Goal: Information Seeking & Learning: Learn about a topic

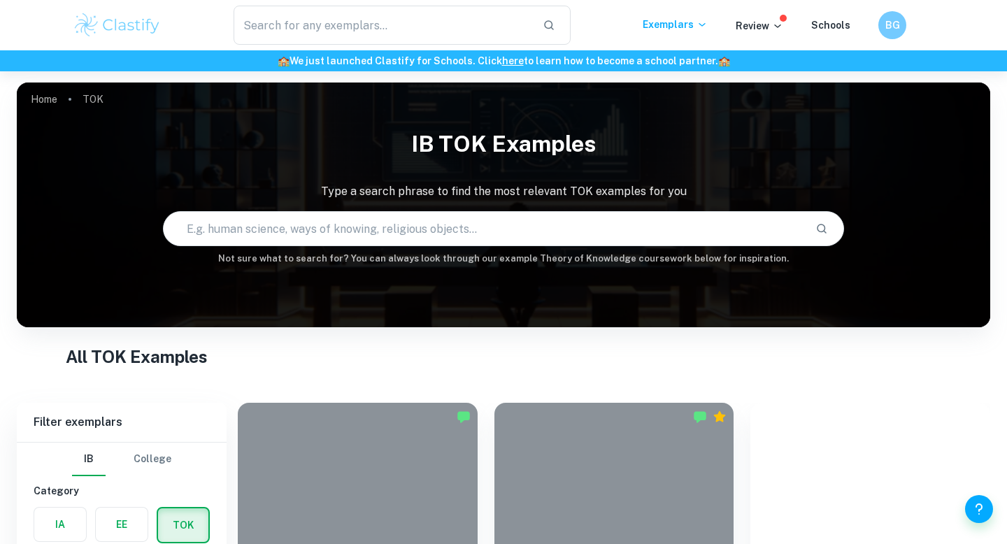
scroll to position [885, 0]
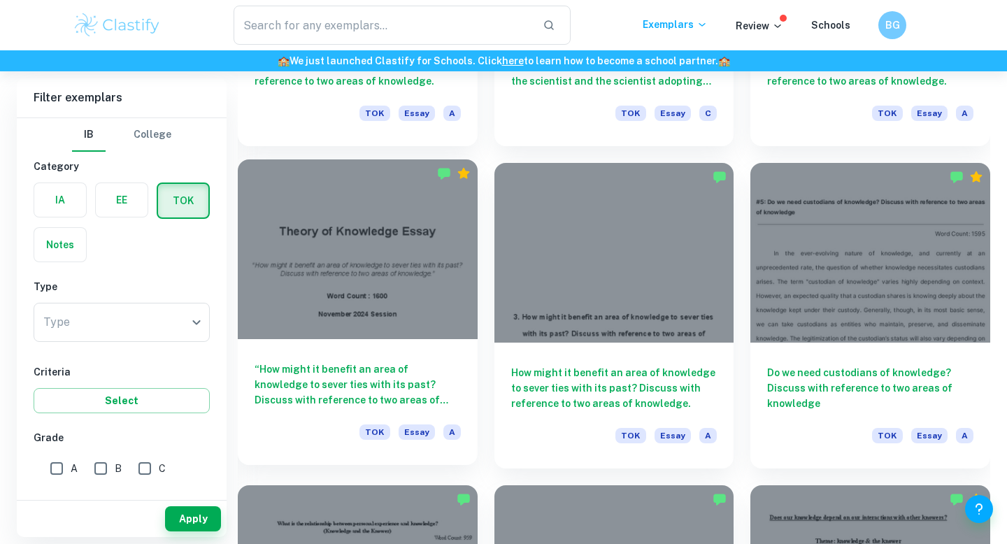
click at [427, 304] on div at bounding box center [358, 249] width 240 height 180
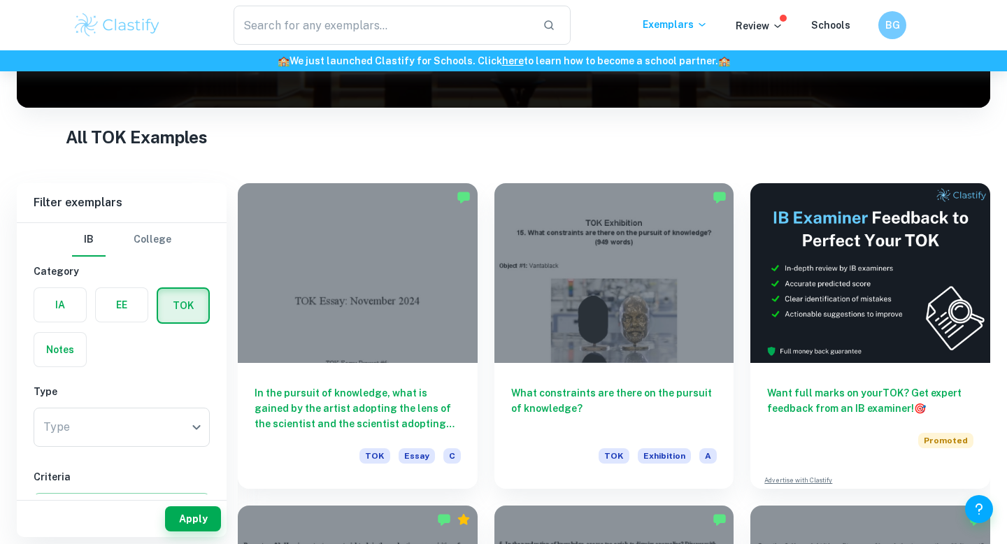
scroll to position [222, 0]
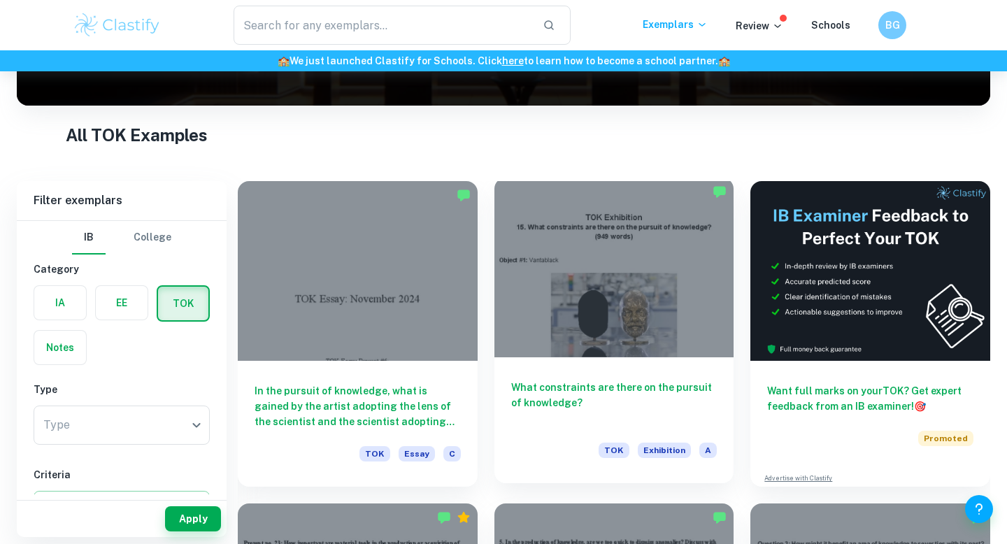
click at [629, 289] on div at bounding box center [614, 268] width 240 height 180
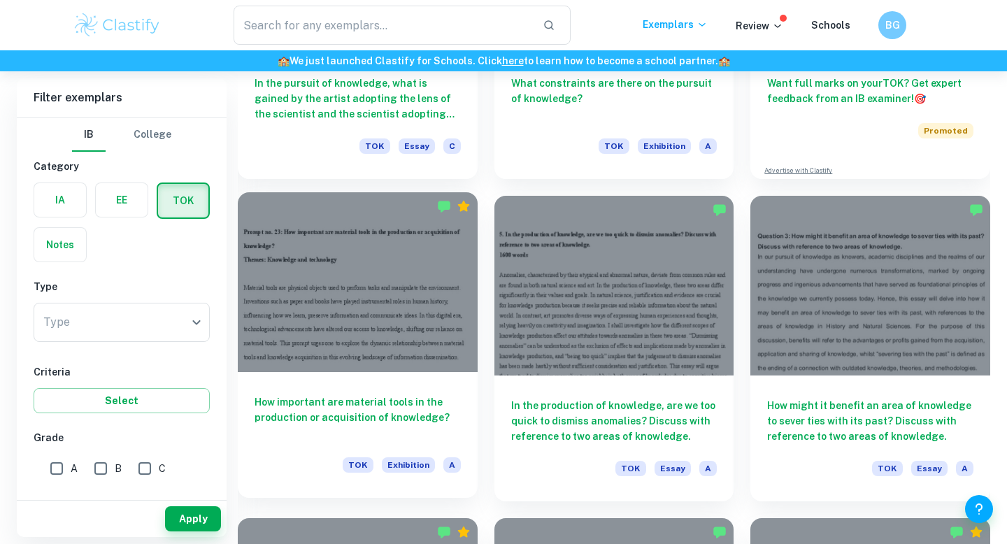
scroll to position [587, 0]
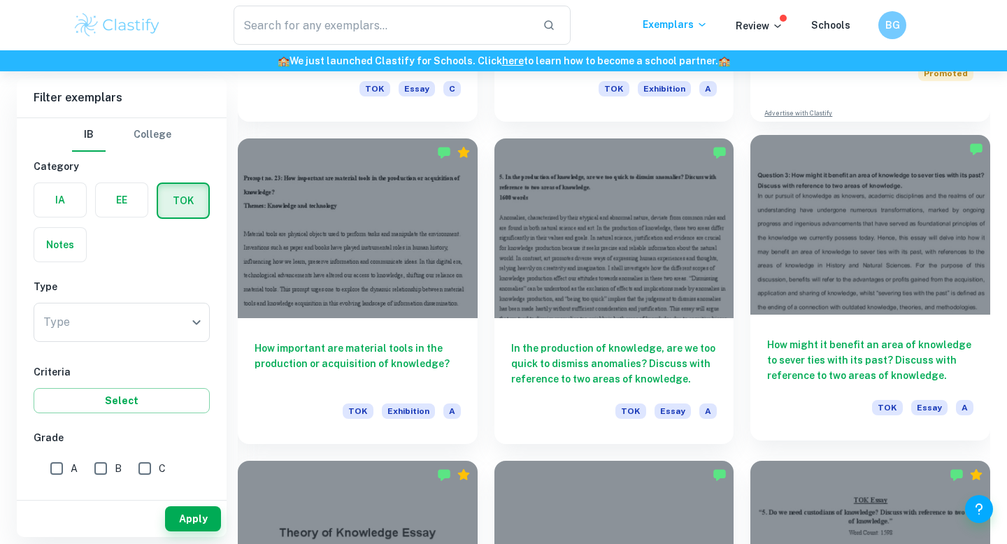
click at [848, 317] on div "How might it benefit an area of knowledge to sever ties with its past? Discuss …" at bounding box center [870, 378] width 240 height 126
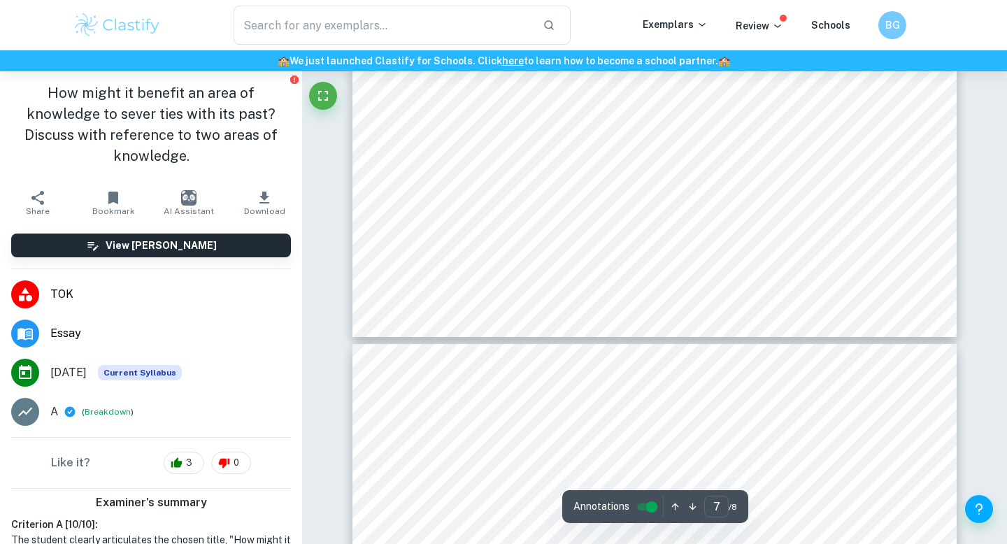
type input "8"
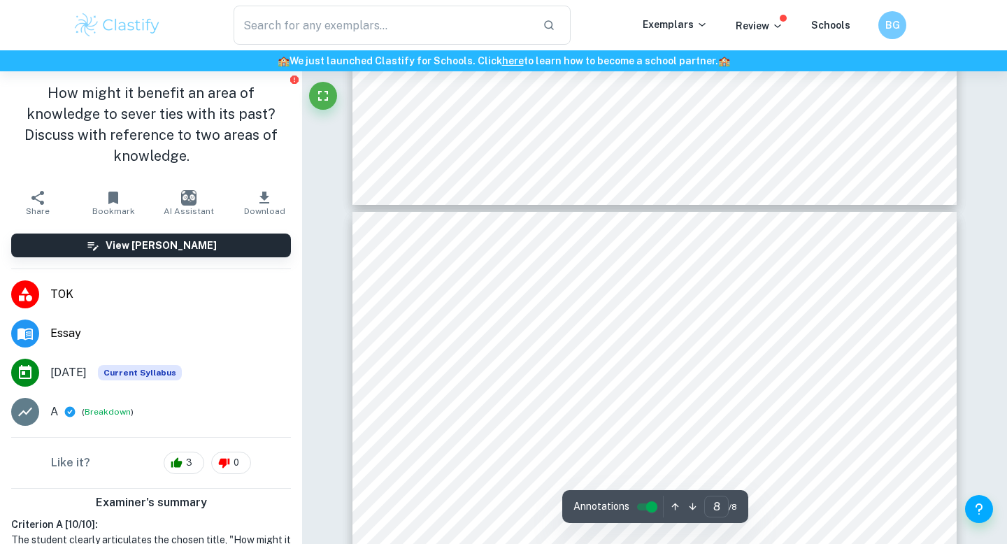
scroll to position [6026, 0]
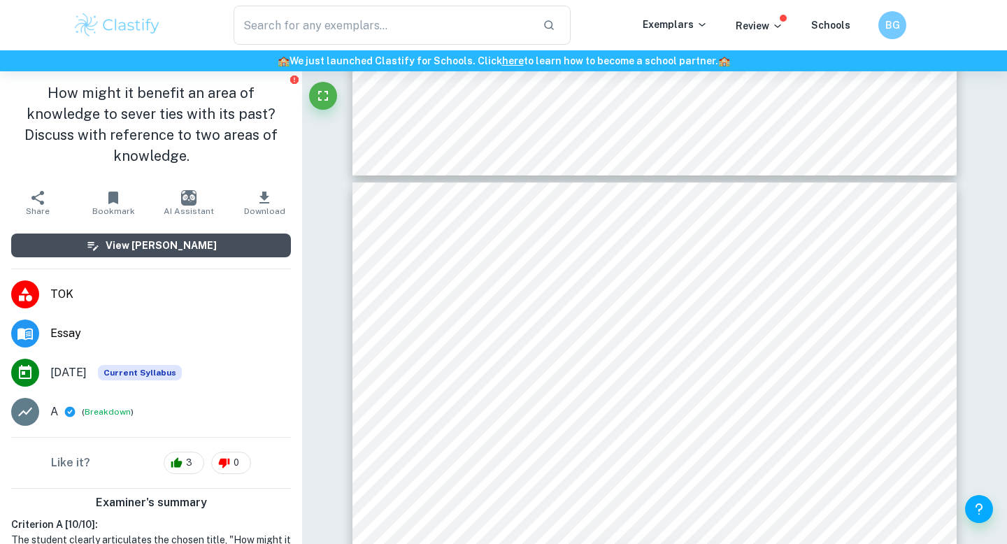
click at [127, 238] on h6 "View [PERSON_NAME]" at bounding box center [161, 245] width 111 height 15
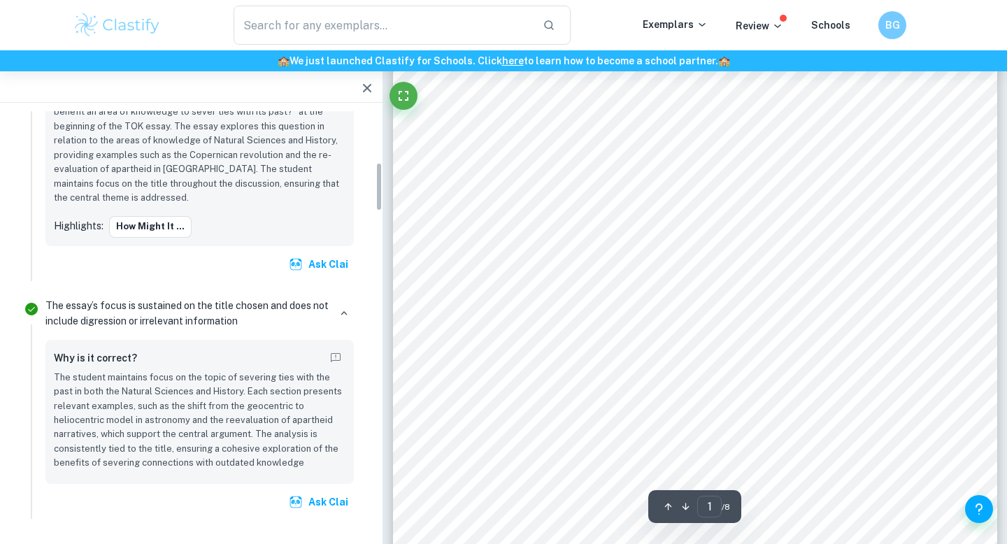
scroll to position [474, 0]
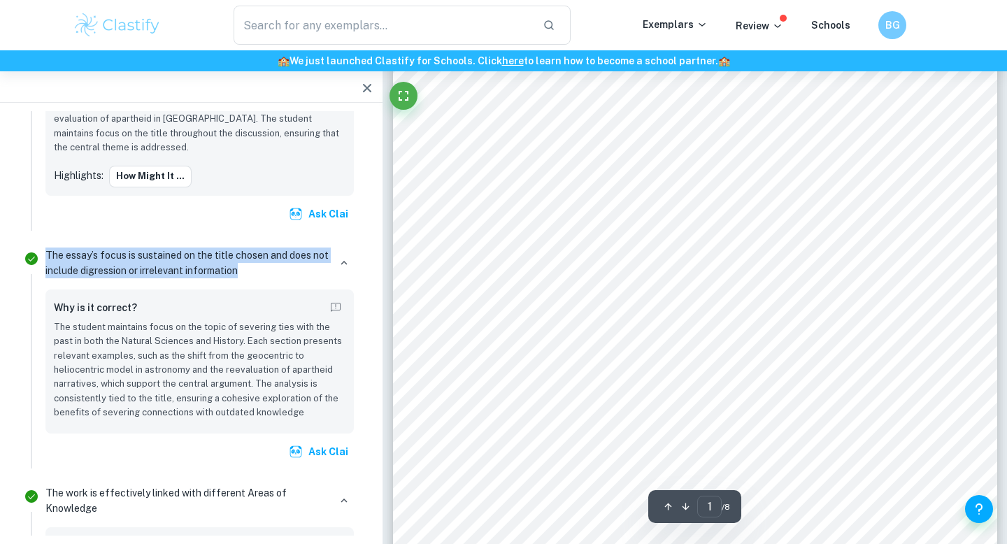
drag, startPoint x: 244, startPoint y: 266, endPoint x: 0, endPoint y: 254, distance: 244.4
click at [41, 249] on div "The essay’s focus is sustained on the title chosen and does not include digress…" at bounding box center [200, 355] width 320 height 225
drag, startPoint x: 42, startPoint y: 250, endPoint x: 283, endPoint y: 269, distance: 242.0
click at [285, 269] on div "The essay’s focus is sustained on the title chosen and does not include digress…" at bounding box center [200, 355] width 320 height 225
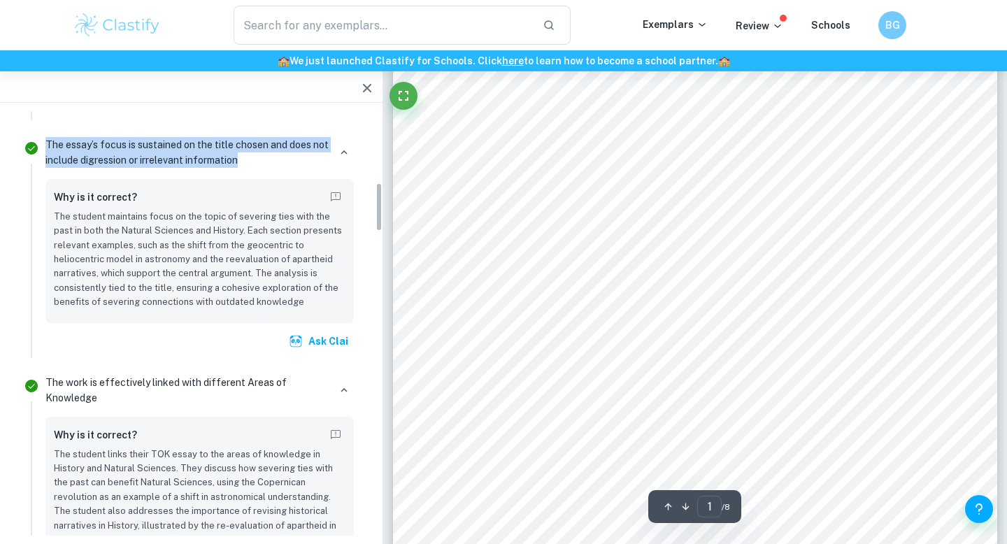
scroll to position [619, 0]
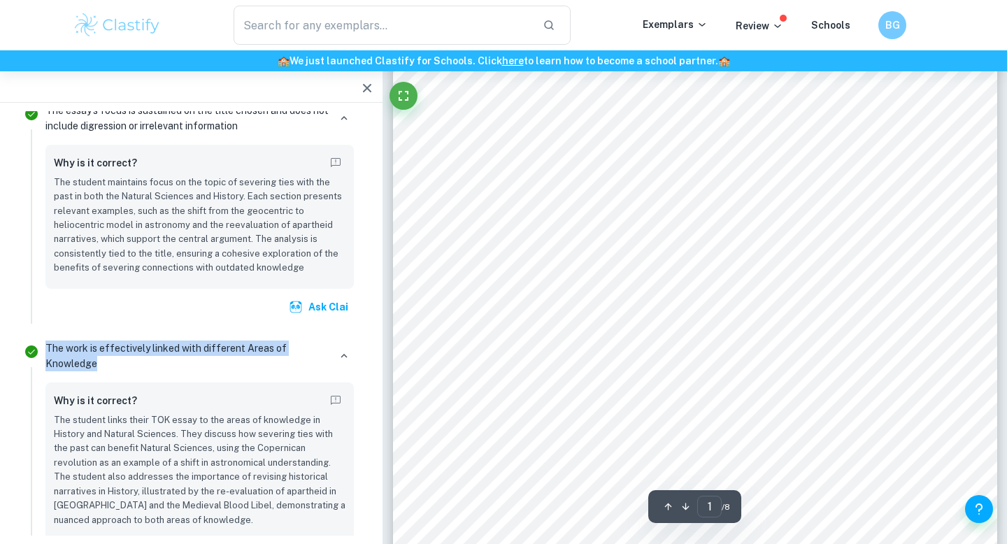
drag, startPoint x: 108, startPoint y: 361, endPoint x: 20, endPoint y: 361, distance: 87.4
click at [20, 361] on li "The work is effectively linked with different Areas of Knowledge Why is it corr…" at bounding box center [191, 470] width 349 height 280
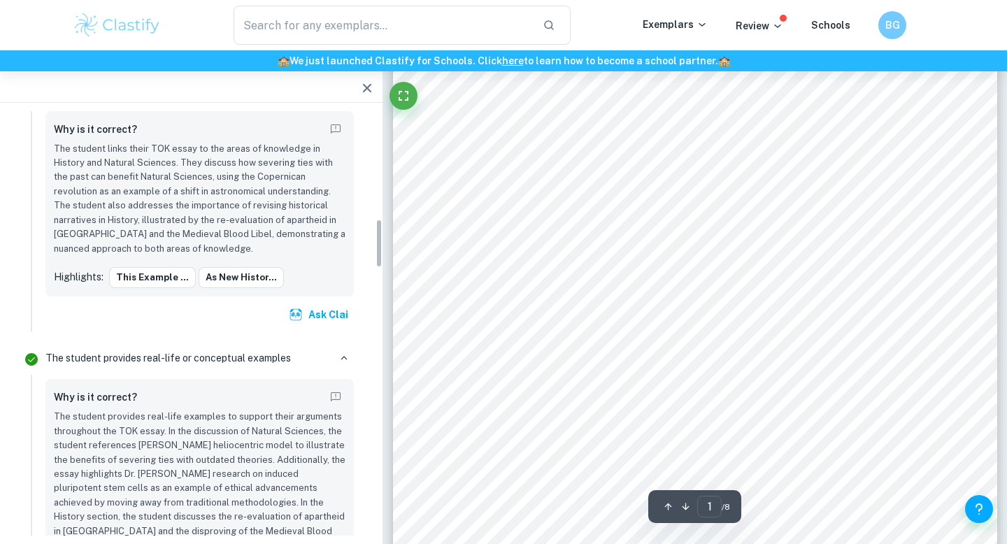
scroll to position [973, 0]
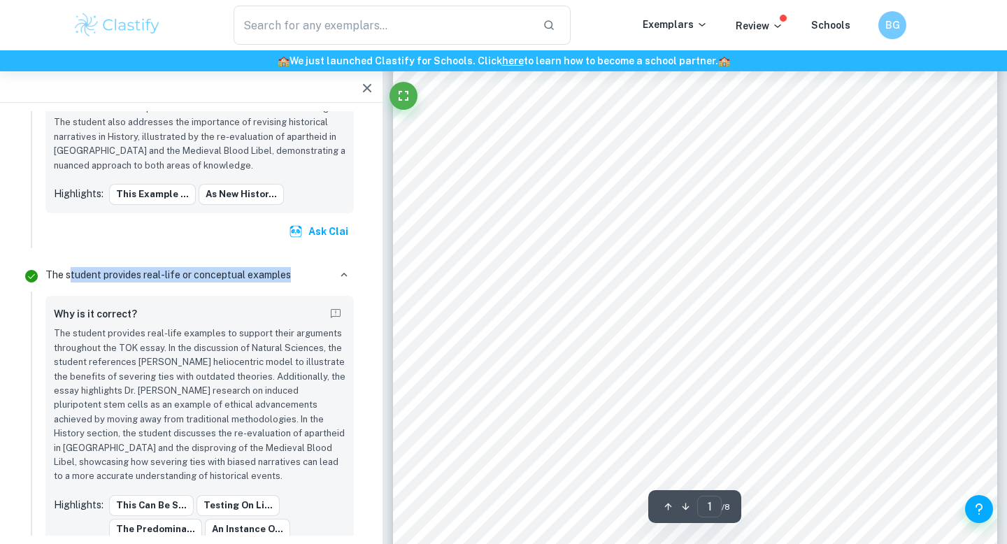
drag, startPoint x: 288, startPoint y: 278, endPoint x: 66, endPoint y: 272, distance: 222.4
click at [68, 272] on p "The student provides real-life or conceptual examples" at bounding box center [167, 274] width 245 height 15
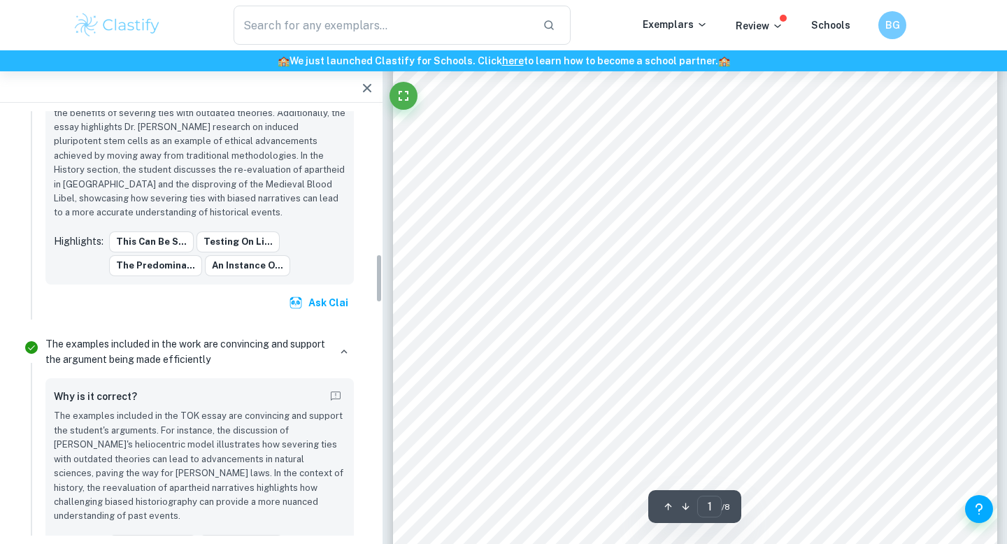
scroll to position [1239, 0]
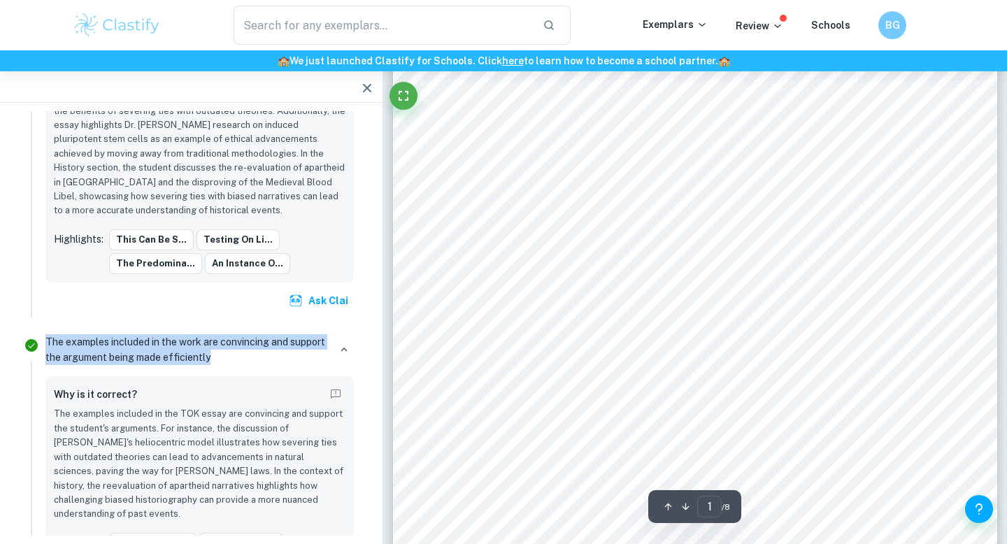
drag, startPoint x: 220, startPoint y: 374, endPoint x: 43, endPoint y: 359, distance: 177.6
click at [43, 359] on div "The examples included in the work are convincing and support the argument being…" at bounding box center [200, 463] width 320 height 267
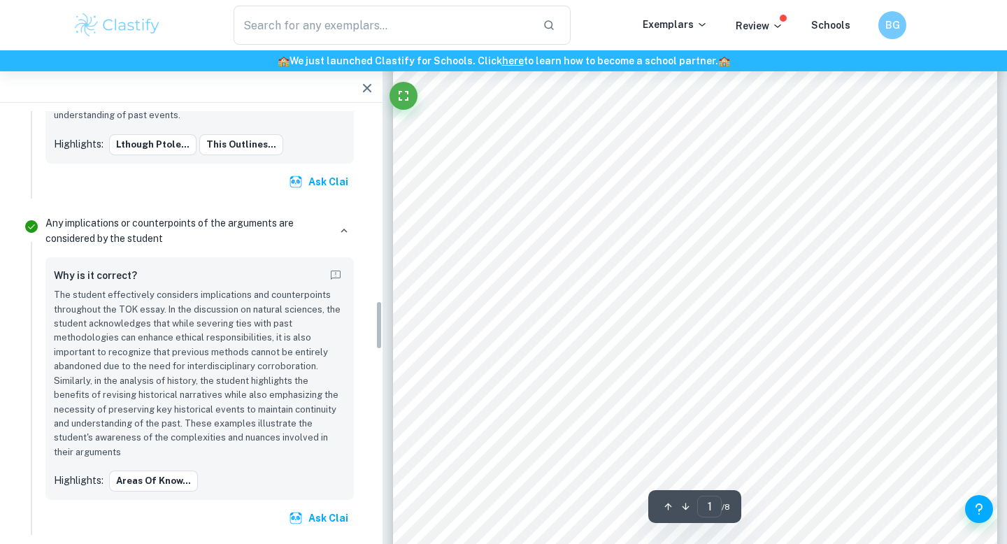
scroll to position [1638, 0]
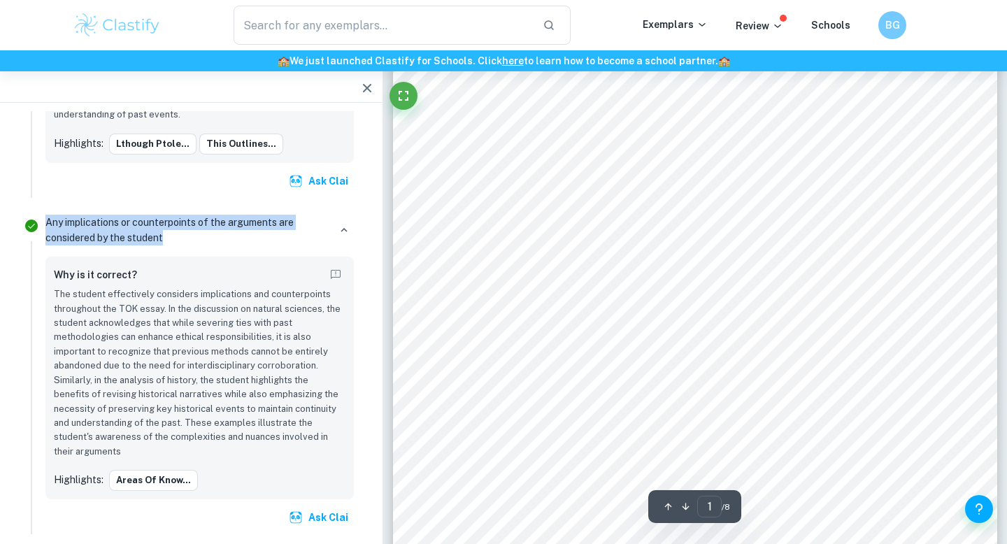
drag, startPoint x: 173, startPoint y: 246, endPoint x: 39, endPoint y: 243, distance: 133.6
click at [39, 243] on li "Any implications or counterpoints of the arguments are considered by the studen…" at bounding box center [191, 372] width 349 height 336
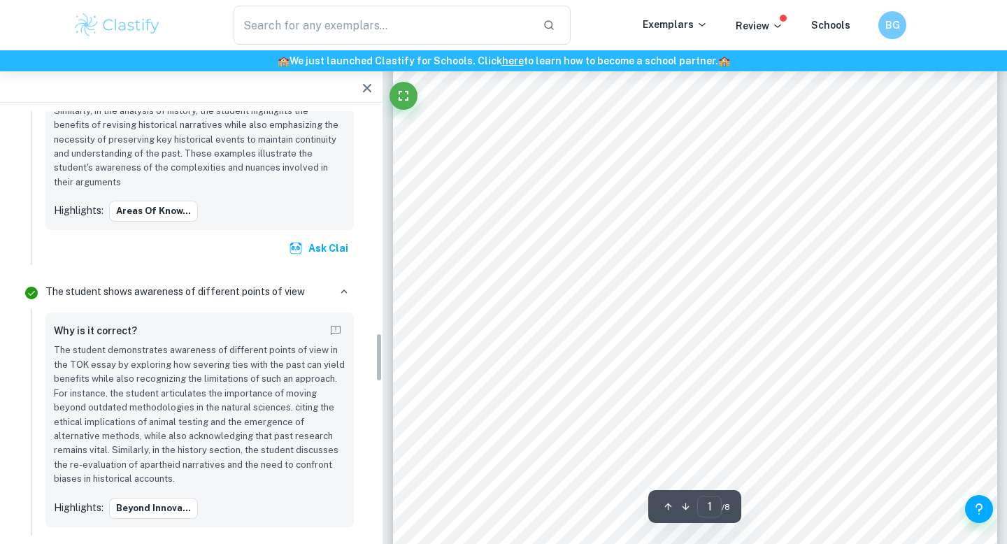
scroll to position [1995, 0]
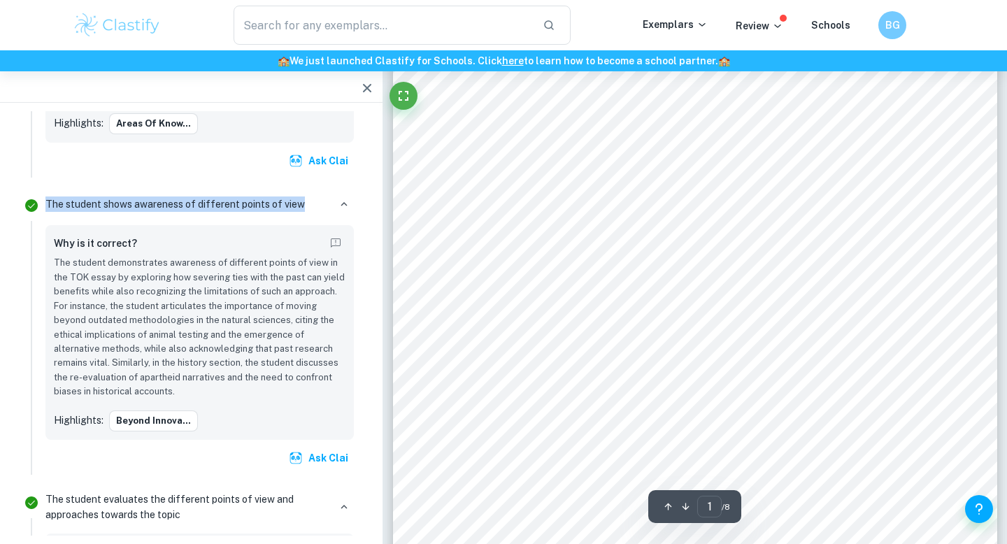
drag, startPoint x: 41, startPoint y: 215, endPoint x: 294, endPoint y: 212, distance: 253.8
click at [294, 212] on div "The student shows awareness of different points of view Why is it correct? The …" at bounding box center [200, 332] width 320 height 285
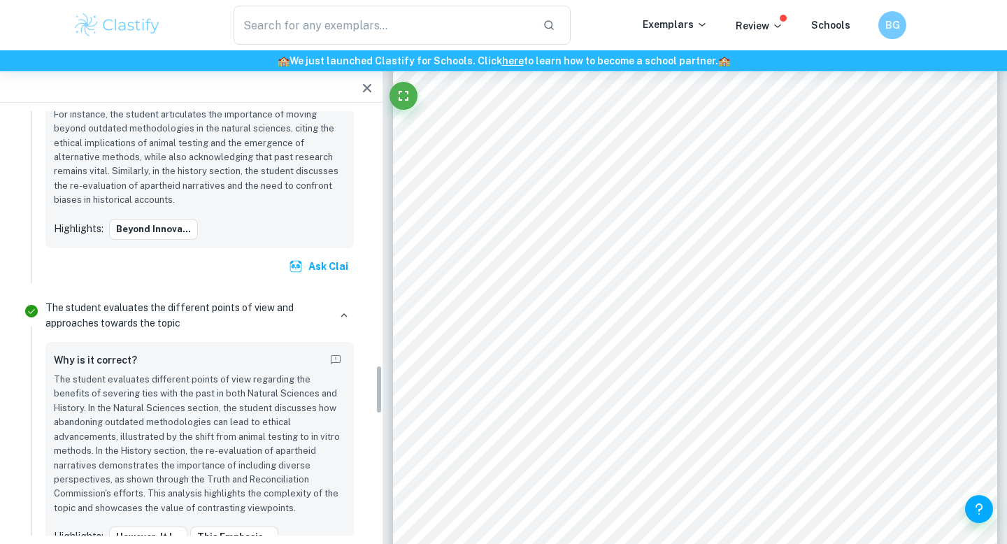
scroll to position [2187, 0]
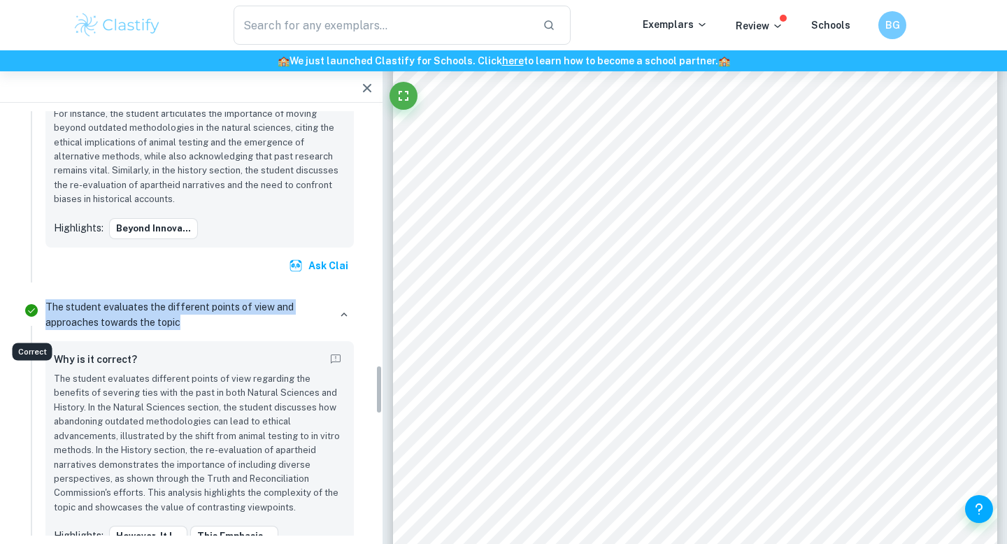
drag, startPoint x: 187, startPoint y: 338, endPoint x: 29, endPoint y: 320, distance: 159.0
click at [29, 320] on li "The student evaluates the different points of view and approaches towards the t…" at bounding box center [191, 443] width 349 height 308
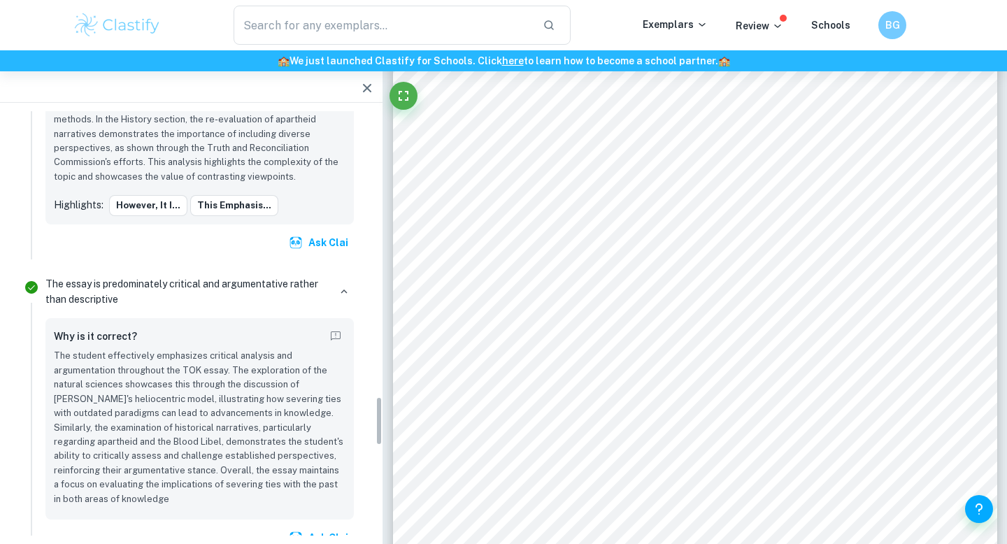
scroll to position [2574, 0]
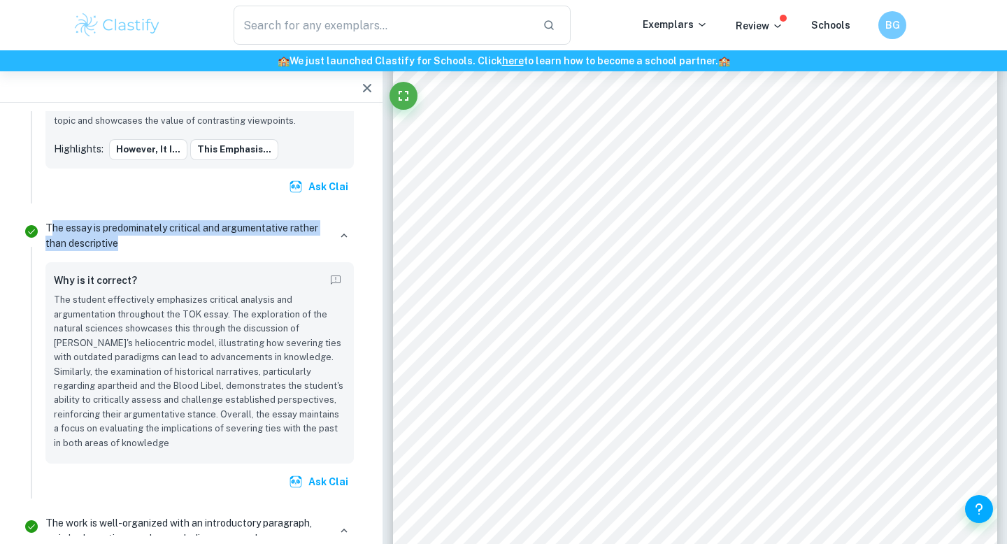
drag, startPoint x: 49, startPoint y: 241, endPoint x: 150, endPoint y: 254, distance: 101.6
click at [155, 251] on p "The essay is predominately critical and argumentative rather than descriptive" at bounding box center [186, 235] width 283 height 31
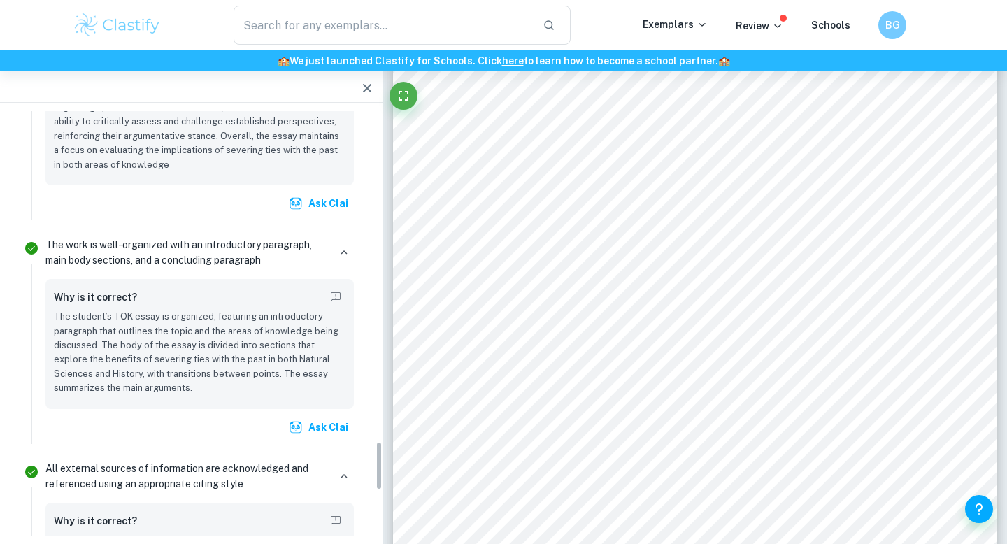
scroll to position [2854, 0]
click at [189, 266] on p "The work is well-organized with an introductory paragraph, main body sections, …" at bounding box center [186, 250] width 283 height 31
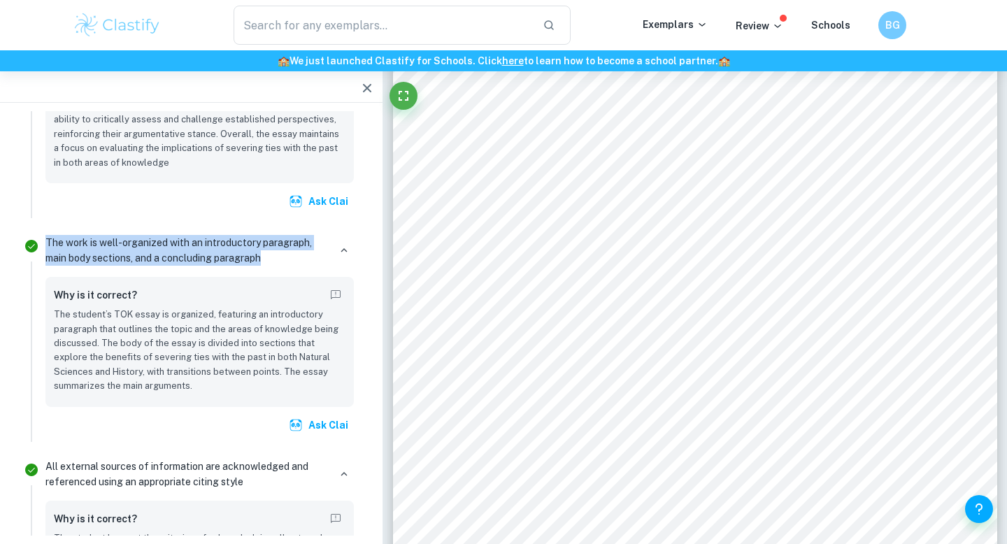
drag, startPoint x: 273, startPoint y: 268, endPoint x: 47, endPoint y: 261, distance: 226.7
click at [47, 261] on p "The work is well-organized with an introductory paragraph, main body sections, …" at bounding box center [186, 250] width 283 height 31
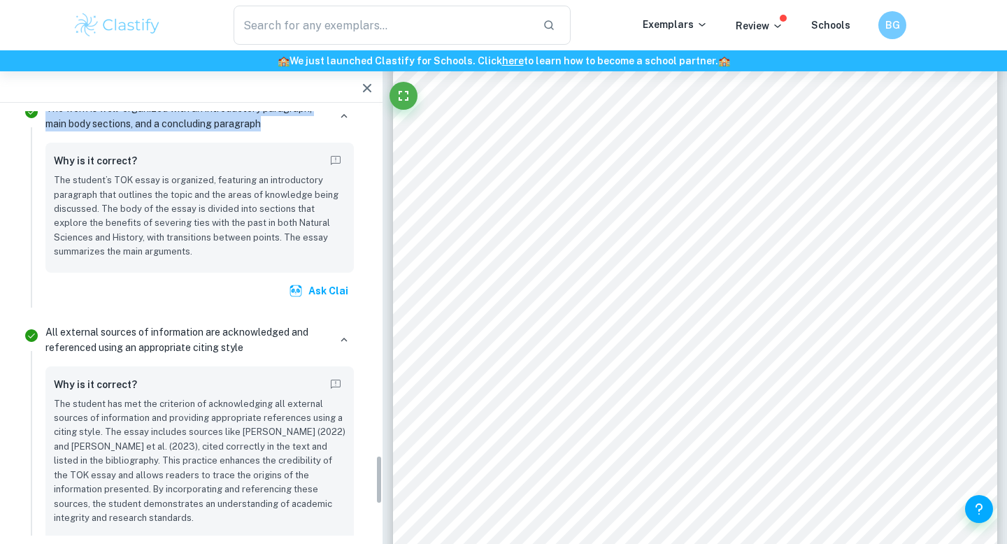
scroll to position [3002, 0]
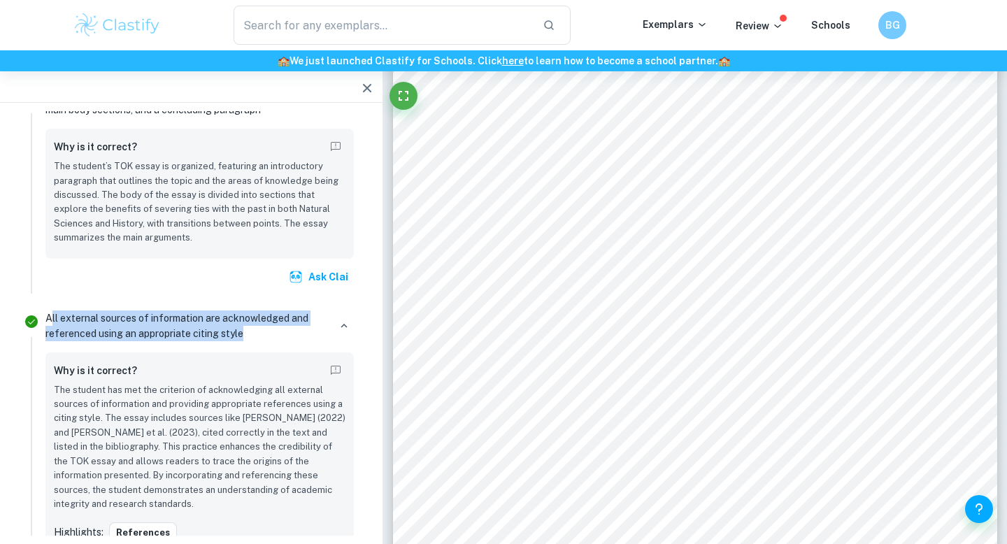
drag, startPoint x: 50, startPoint y: 329, endPoint x: 276, endPoint y: 350, distance: 227.6
click at [276, 341] on p "All external sources of information are acknowledged and referenced using an ap…" at bounding box center [186, 325] width 283 height 31
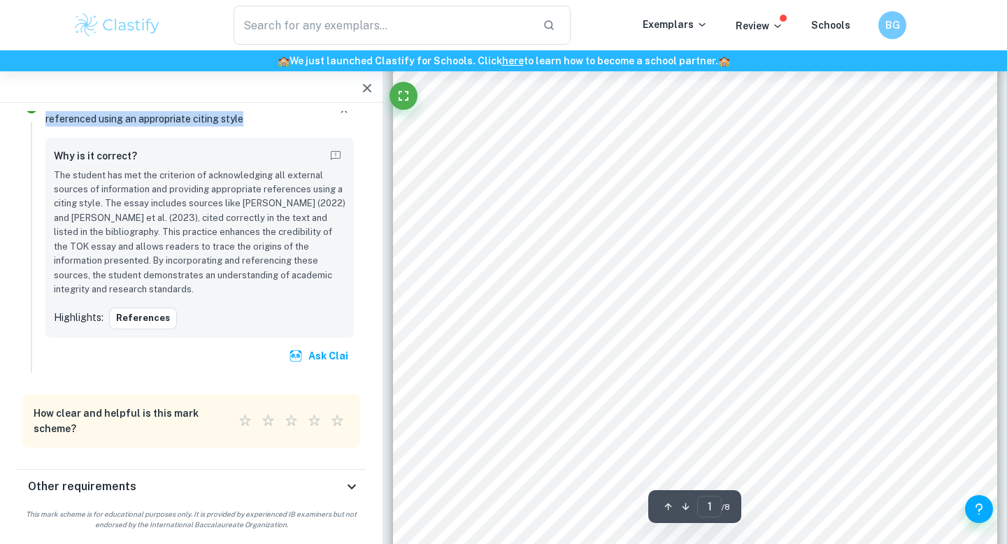
scroll to position [294, 0]
click at [350, 480] on icon at bounding box center [351, 486] width 17 height 17
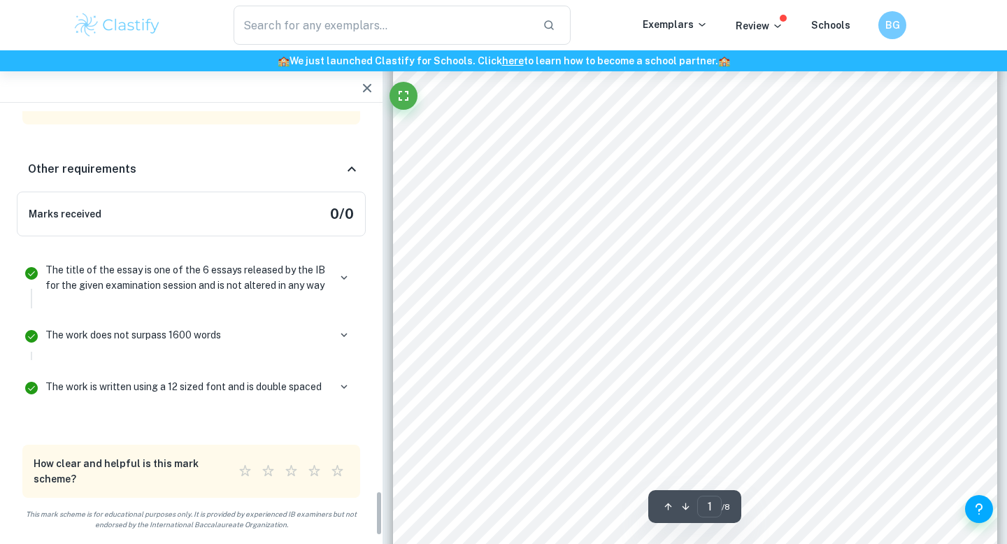
scroll to position [359, 0]
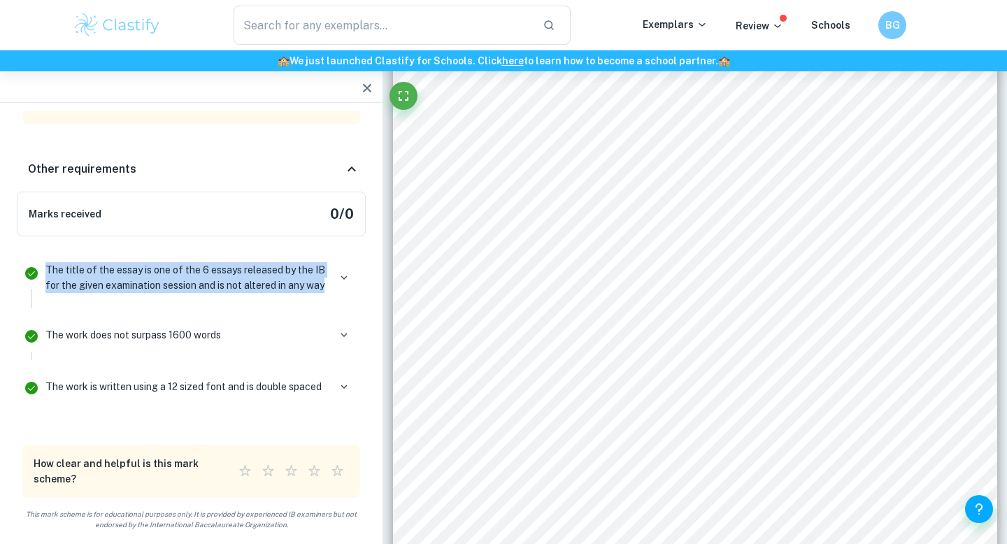
drag, startPoint x: 45, startPoint y: 266, endPoint x: 100, endPoint y: 298, distance: 63.3
click at [102, 298] on div "The title of the essay is one of the 6 essays released by the IB for the given …" at bounding box center [200, 283] width 320 height 50
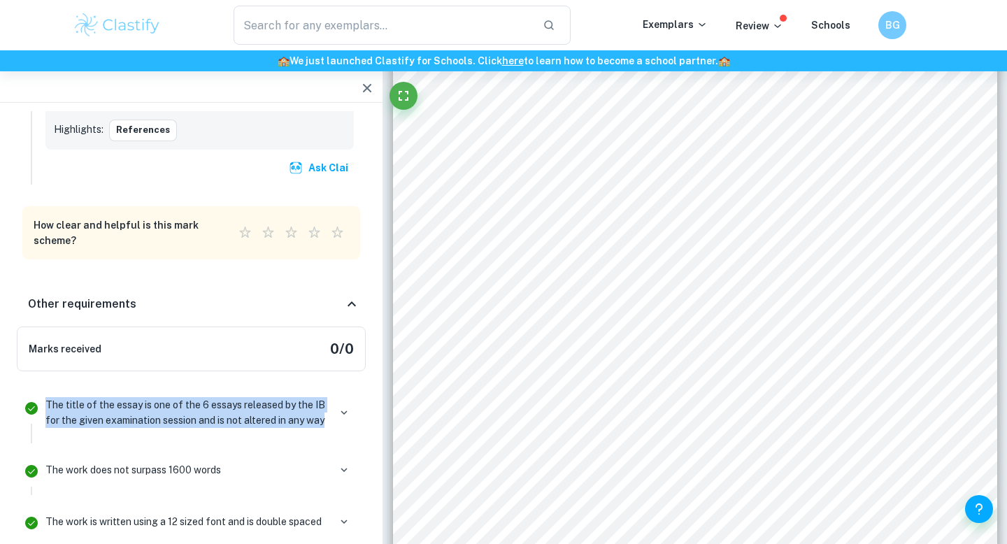
click at [351, 313] on icon at bounding box center [351, 304] width 17 height 17
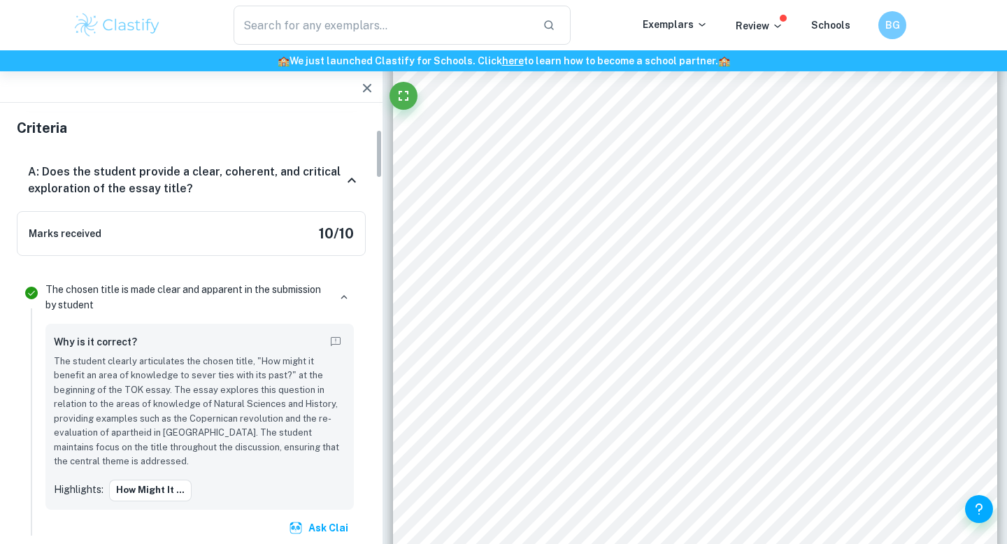
scroll to position [188, 0]
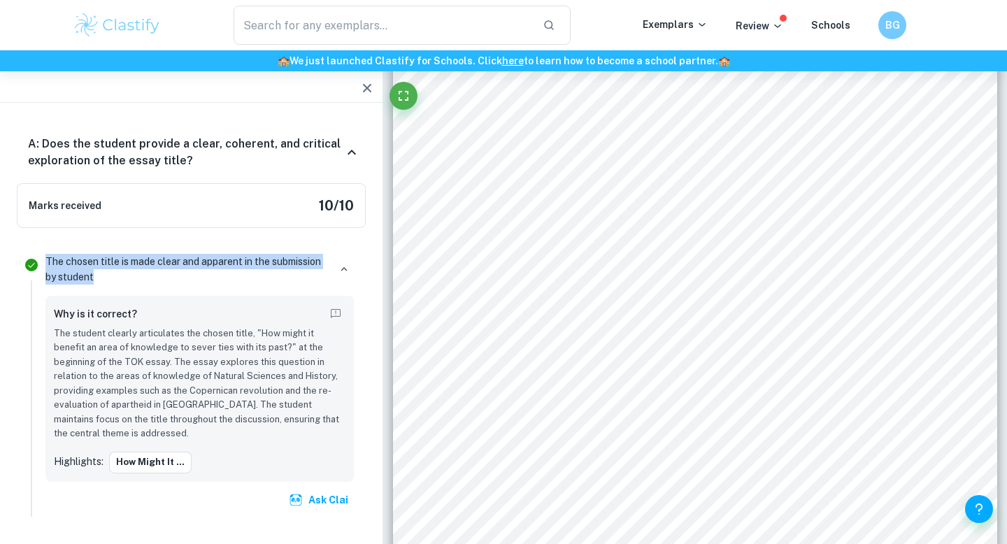
drag, startPoint x: 45, startPoint y: 259, endPoint x: 103, endPoint y: 277, distance: 60.1
click at [103, 277] on p "The chosen title is made clear and apparent in the submission by student" at bounding box center [186, 269] width 283 height 31
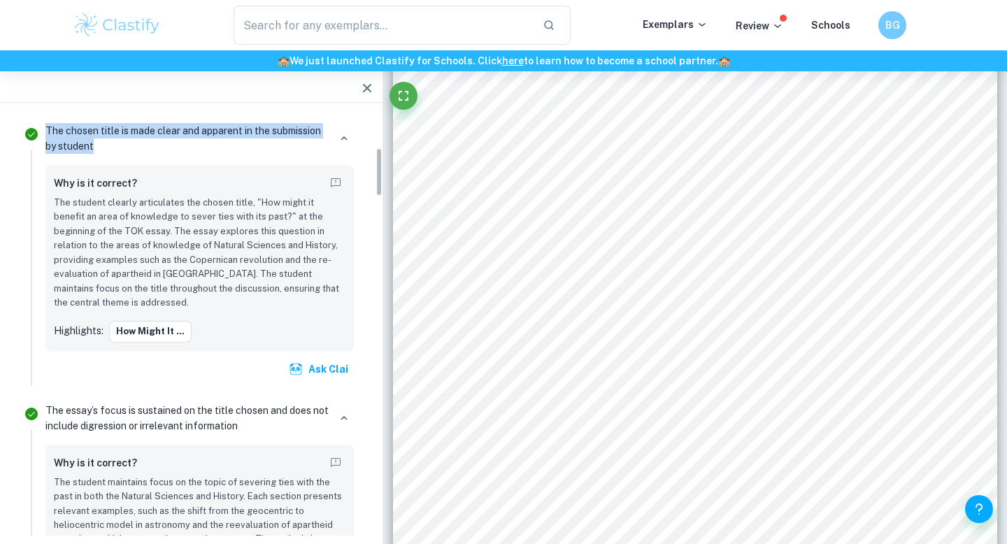
scroll to position [332, 0]
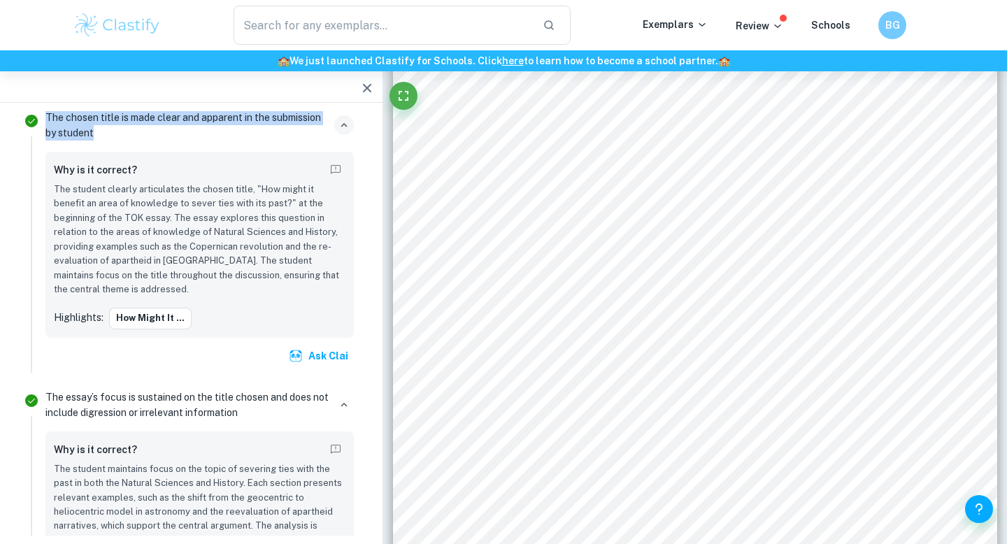
click at [343, 123] on icon "button" at bounding box center [344, 125] width 13 height 13
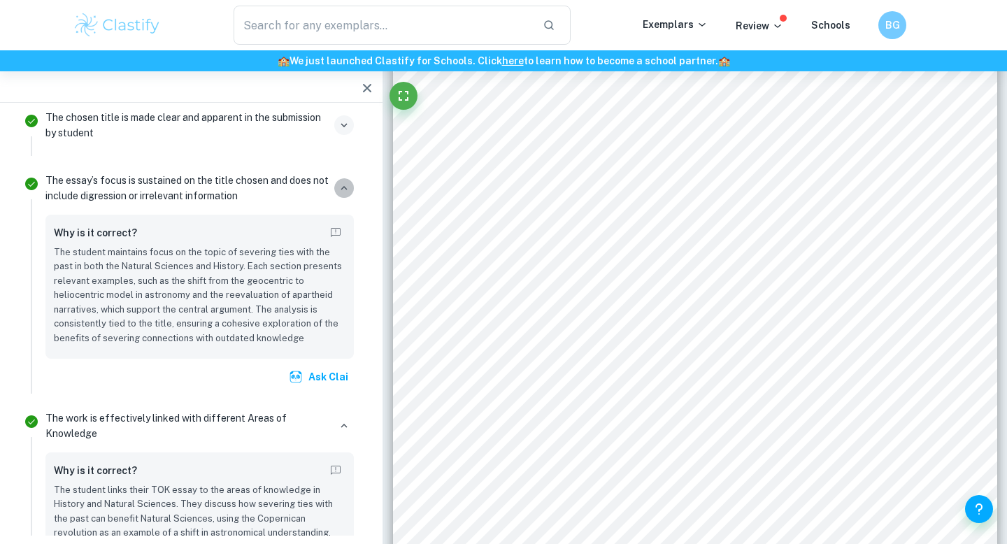
click at [344, 184] on icon "button" at bounding box center [344, 188] width 13 height 13
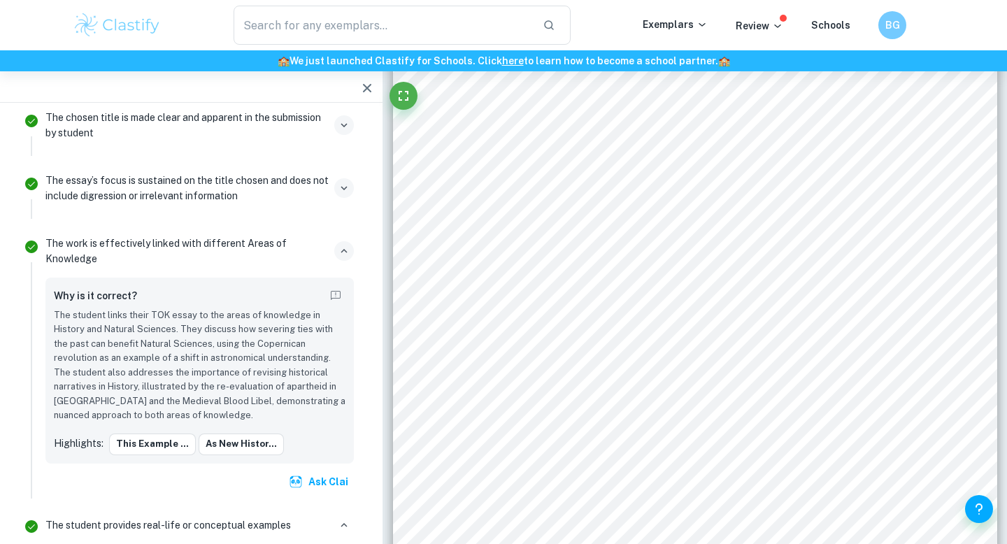
click at [344, 257] on button "button" at bounding box center [344, 251] width 20 height 20
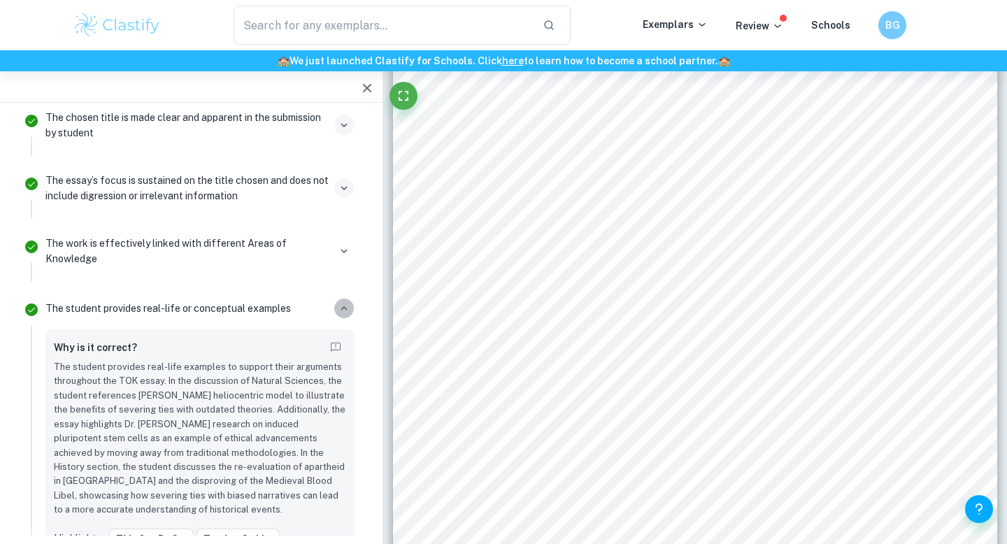
click at [340, 310] on icon "button" at bounding box center [344, 308] width 13 height 13
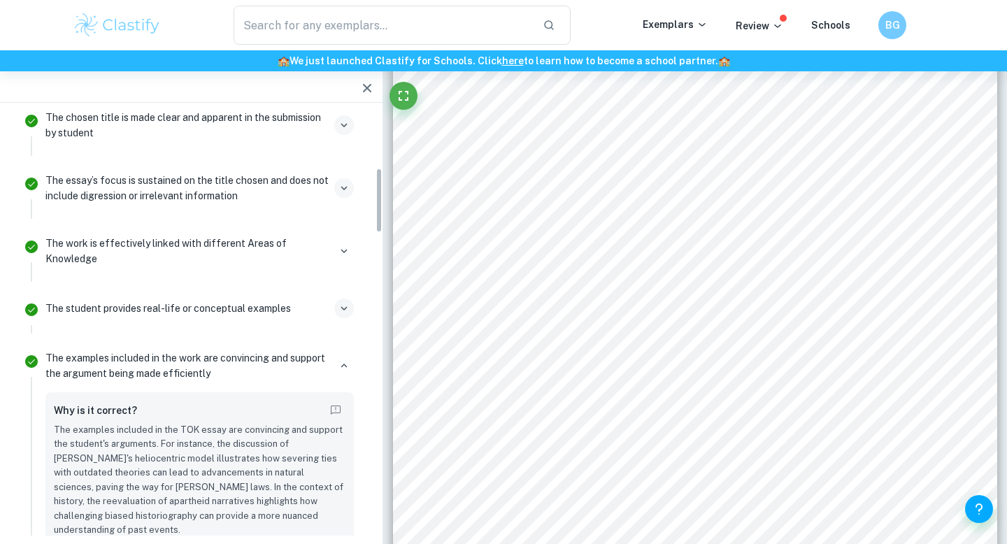
scroll to position [414, 0]
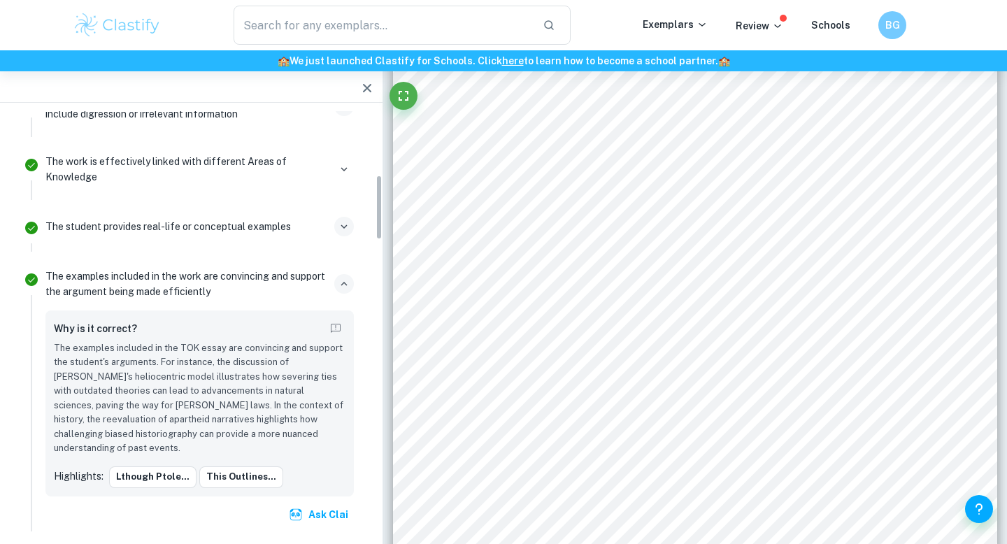
click at [342, 292] on button "button" at bounding box center [344, 284] width 20 height 20
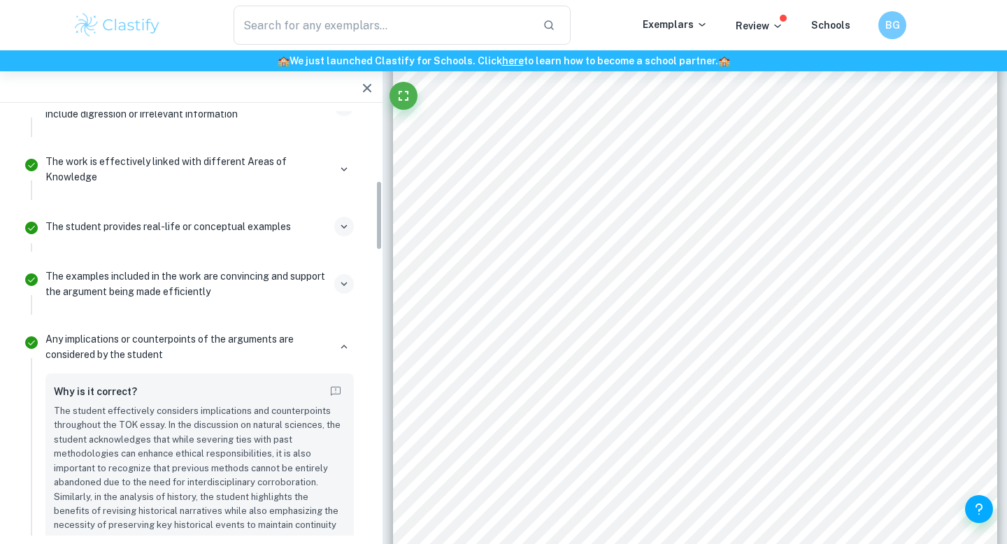
scroll to position [504, 0]
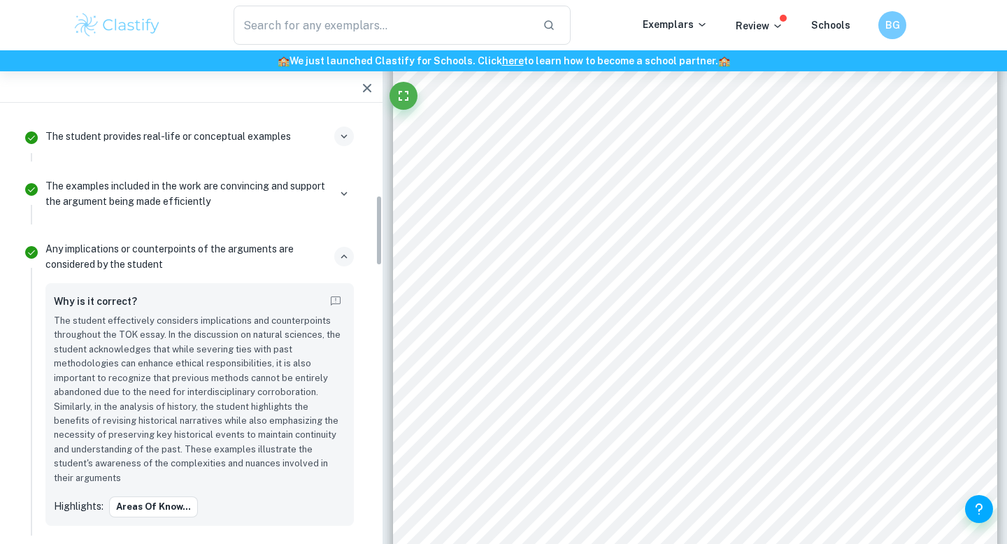
click at [345, 259] on icon "button" at bounding box center [344, 256] width 13 height 13
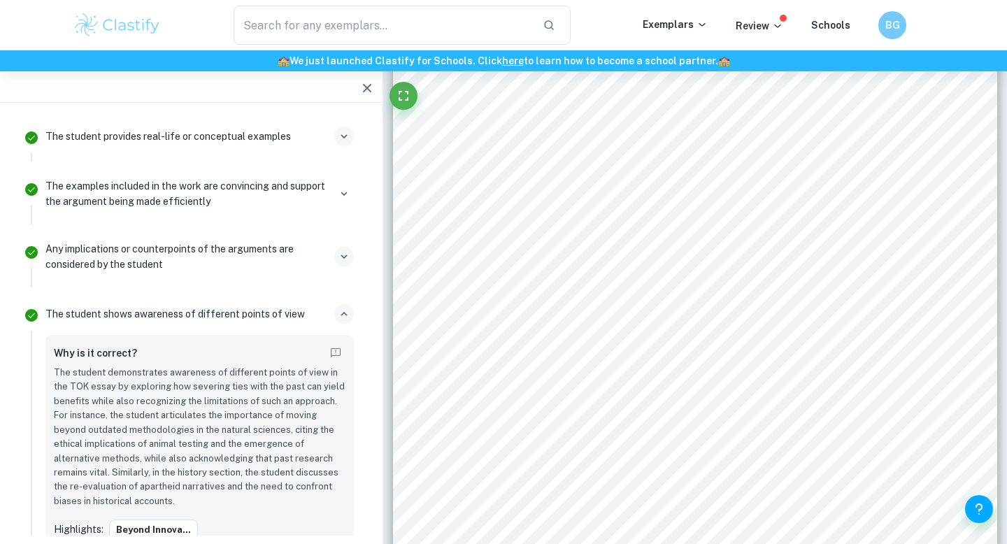
click at [343, 313] on icon "button" at bounding box center [344, 314] width 6 height 4
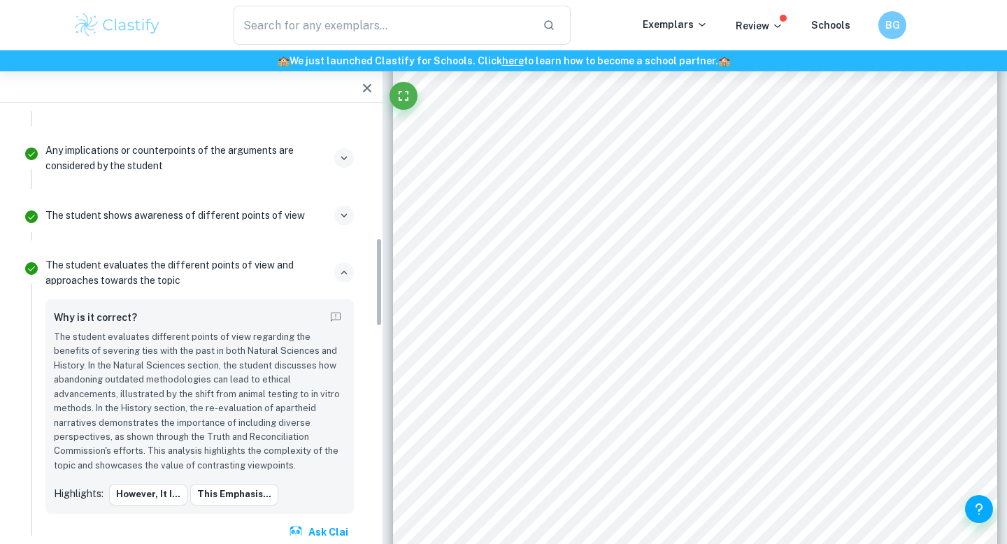
click at [348, 277] on icon "button" at bounding box center [344, 272] width 13 height 13
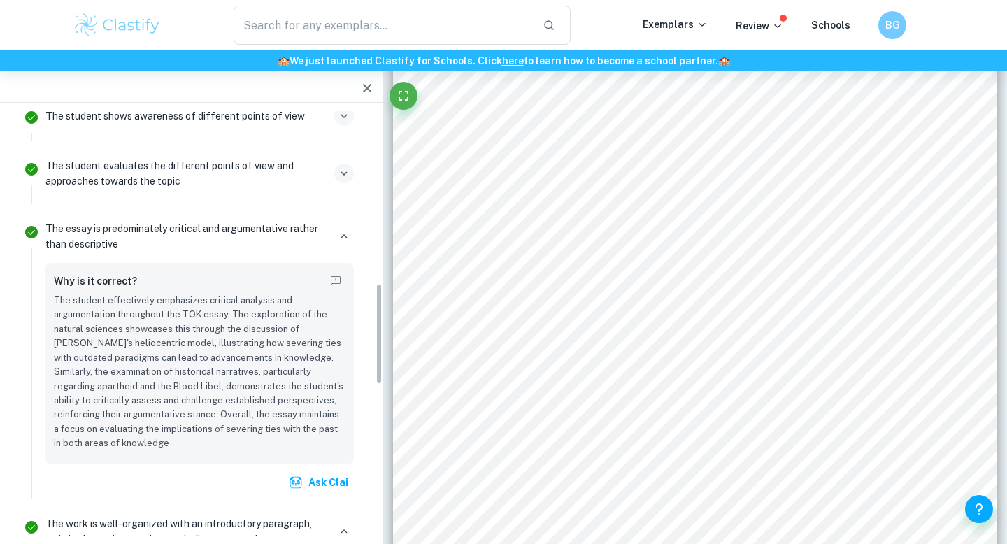
scroll to position [717, 0]
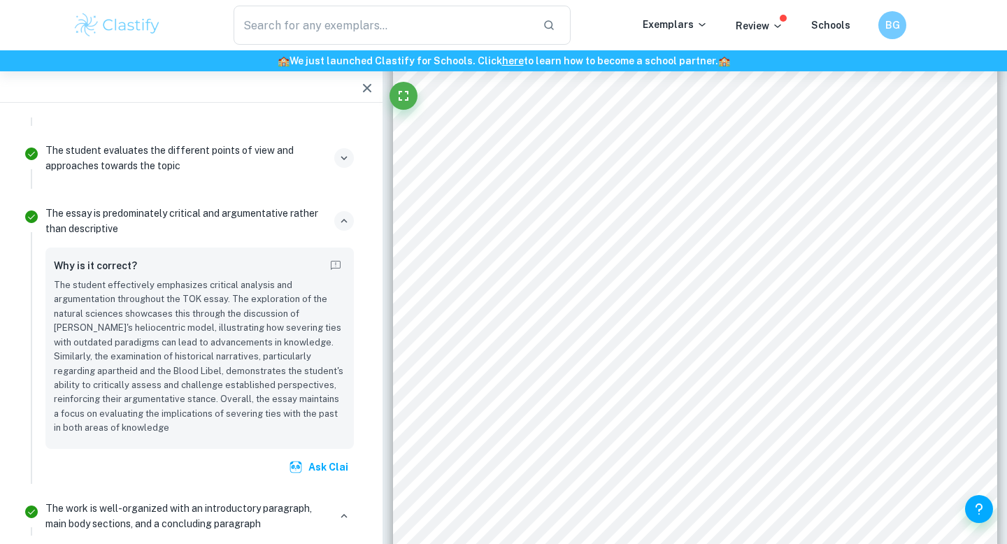
click at [343, 216] on icon "button" at bounding box center [344, 221] width 13 height 13
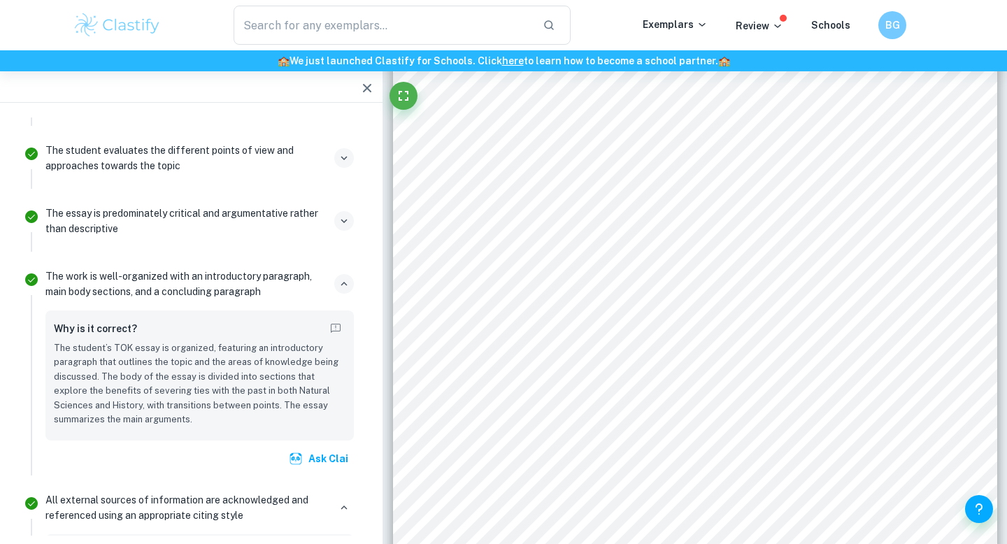
click at [343, 282] on icon "button" at bounding box center [344, 284] width 6 height 4
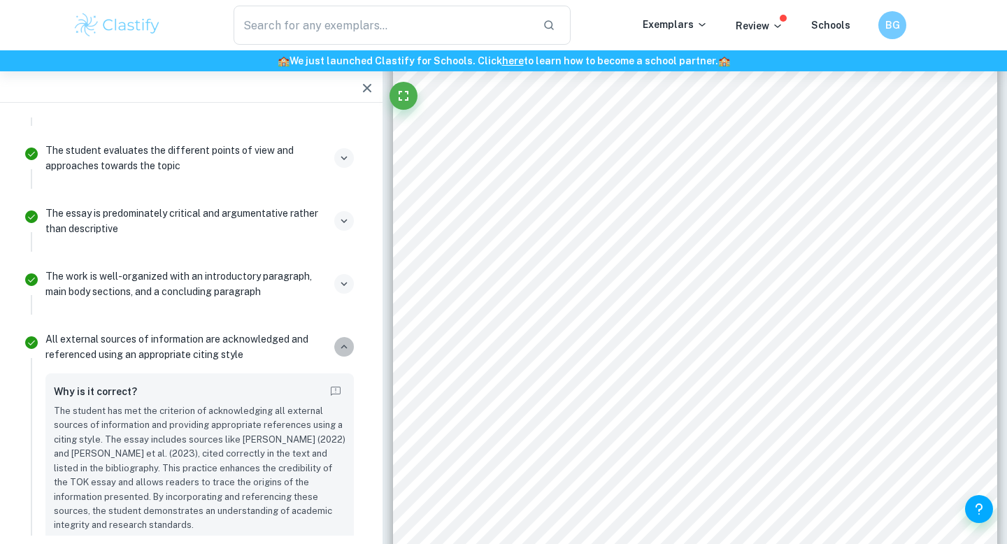
click at [348, 355] on button "button" at bounding box center [344, 347] width 20 height 20
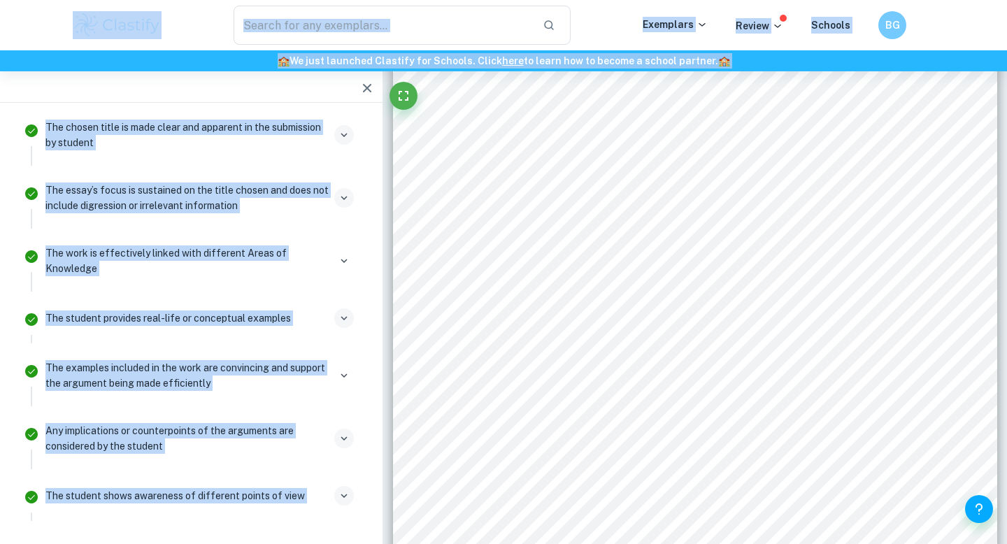
scroll to position [0, 0]
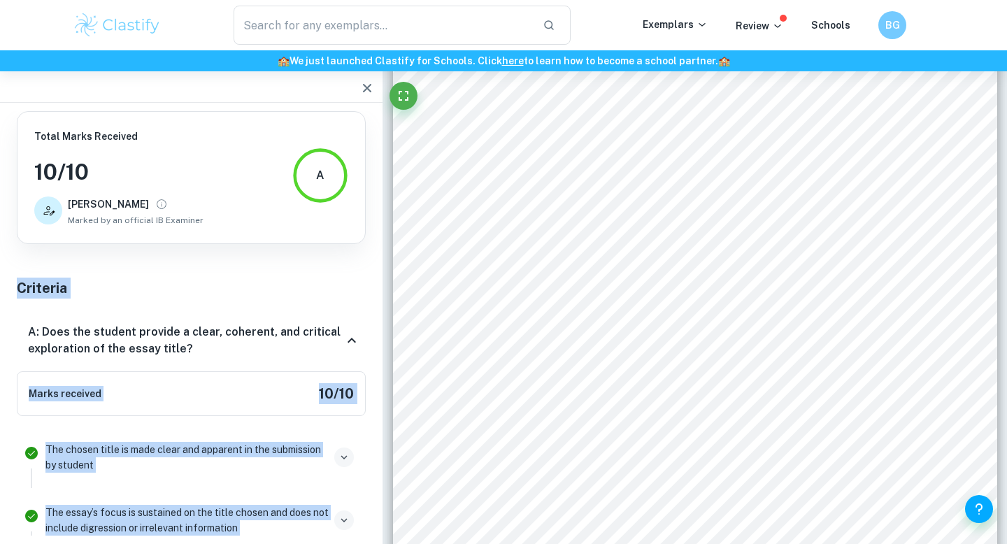
drag, startPoint x: 247, startPoint y: 353, endPoint x: 15, endPoint y: 278, distance: 244.1
copy div "Loremips D: Sita con adipisc elitsed d eiusm, temporin, utl etdolore magnaaliqu…"
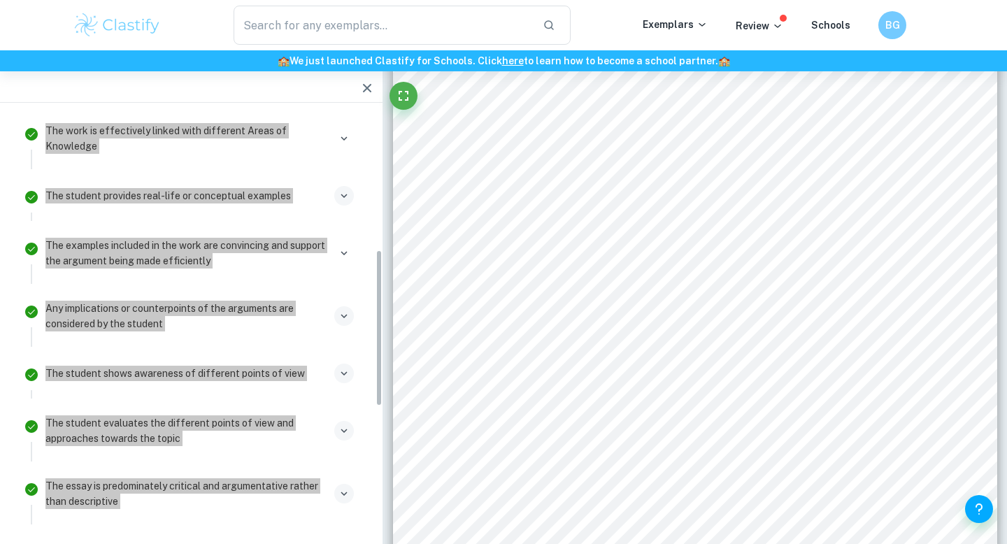
scroll to position [466, 0]
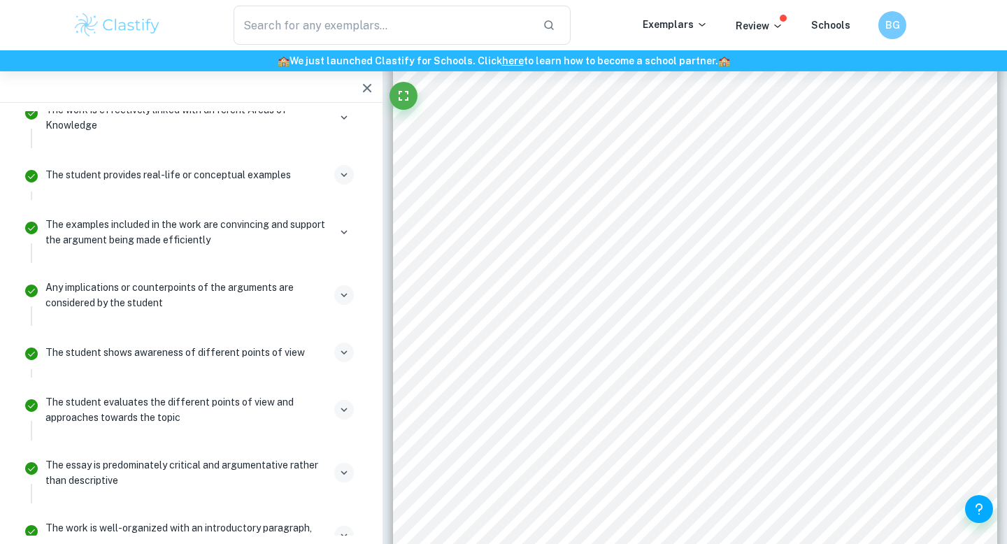
click at [213, 231] on p "The examples included in the work are convincing and support the argument being…" at bounding box center [186, 232] width 283 height 31
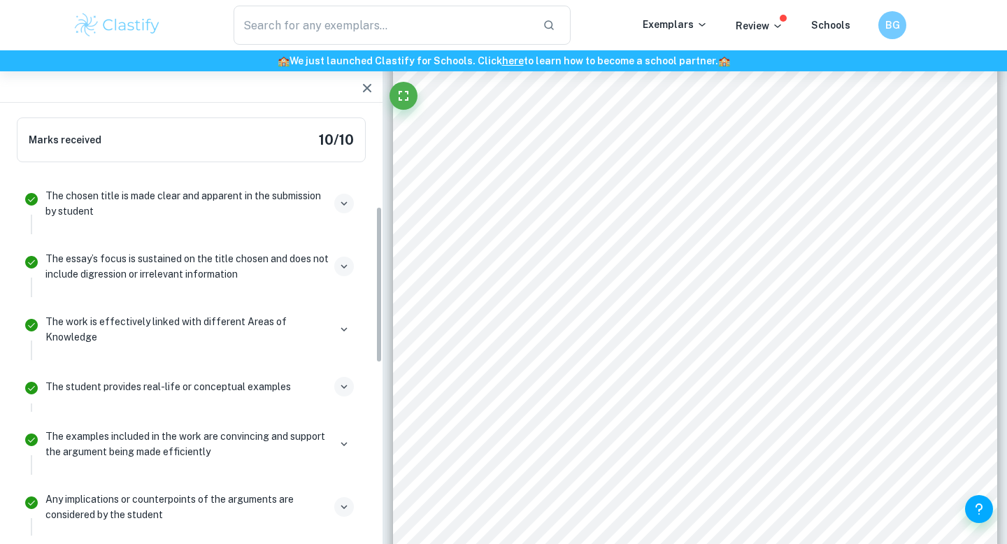
scroll to position [253, 0]
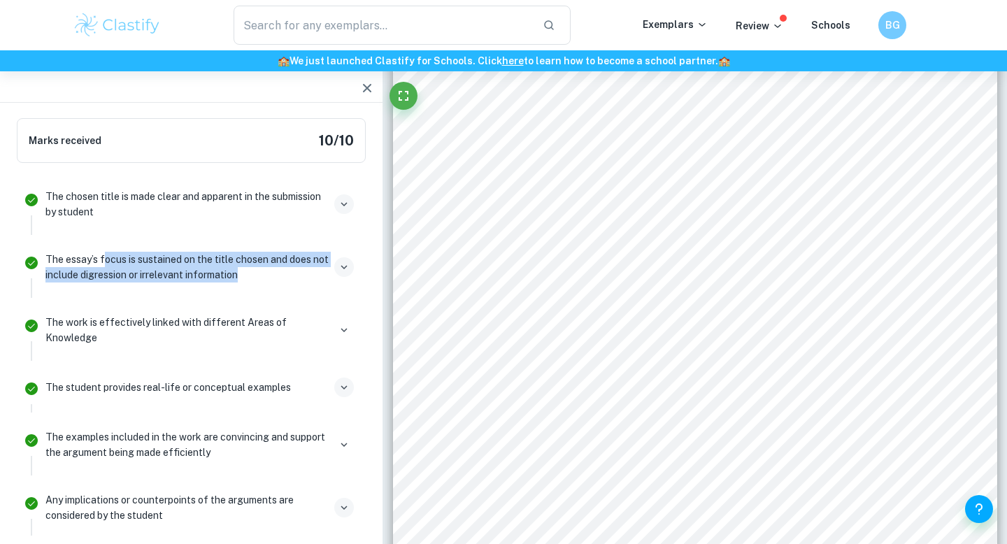
drag, startPoint x: 101, startPoint y: 260, endPoint x: 262, endPoint y: 273, distance: 161.3
click at [263, 273] on p "The essay’s focus is sustained on the title chosen and does not include digress…" at bounding box center [186, 267] width 283 height 31
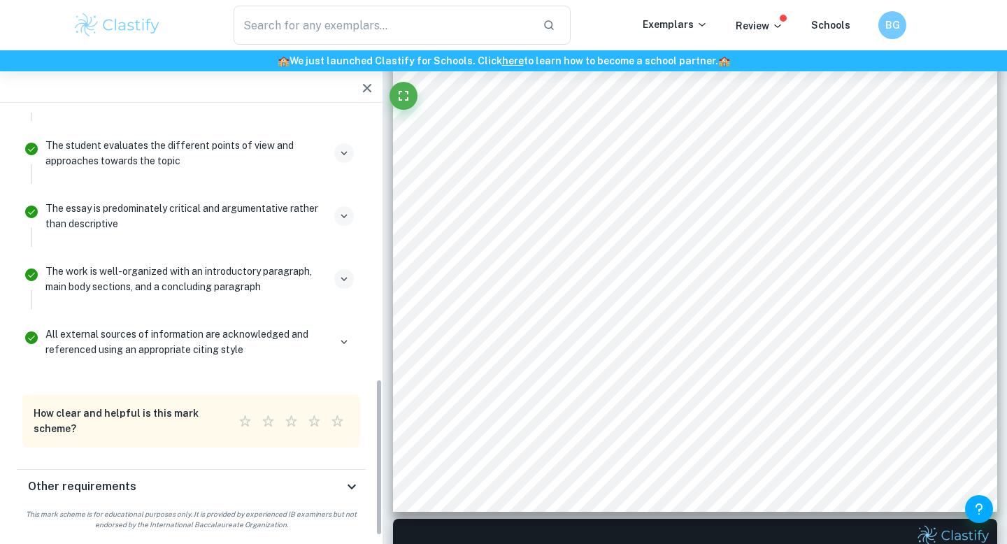
scroll to position [433, 0]
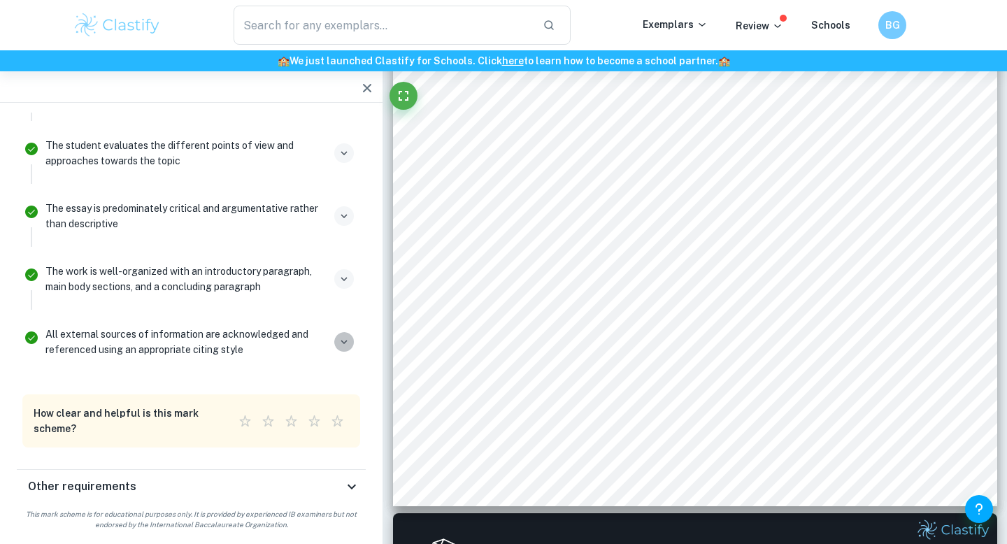
click at [339, 341] on icon "button" at bounding box center [344, 342] width 13 height 13
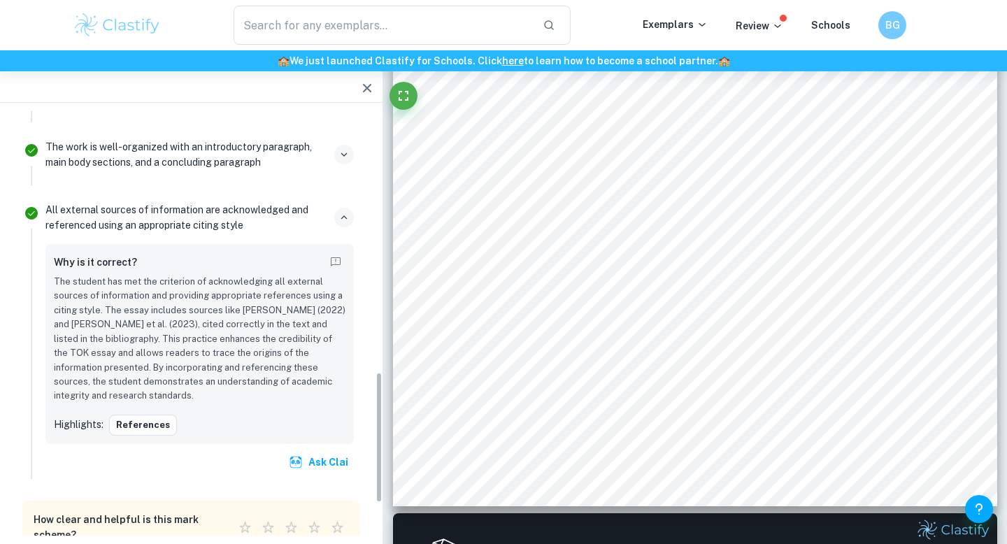
click at [341, 217] on icon "button" at bounding box center [344, 217] width 6 height 4
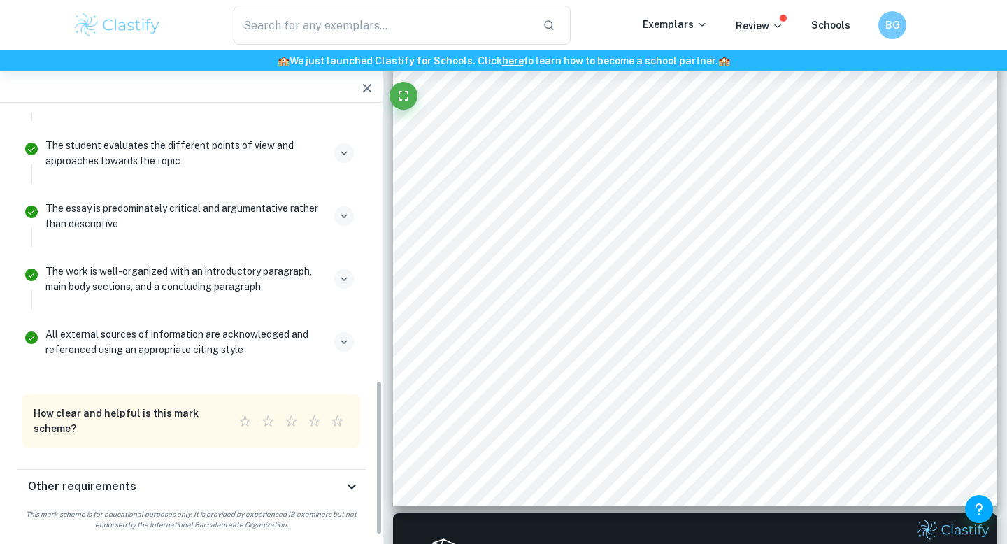
scroll to position [722, 0]
click at [336, 280] on button "button" at bounding box center [344, 279] width 20 height 20
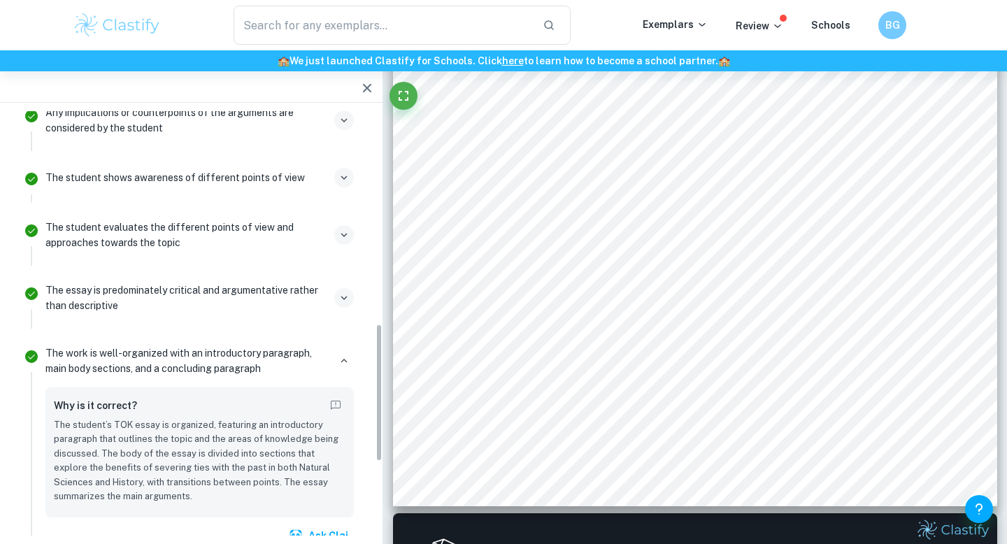
scroll to position [641, 0]
click at [346, 301] on icon "button" at bounding box center [344, 297] width 13 height 13
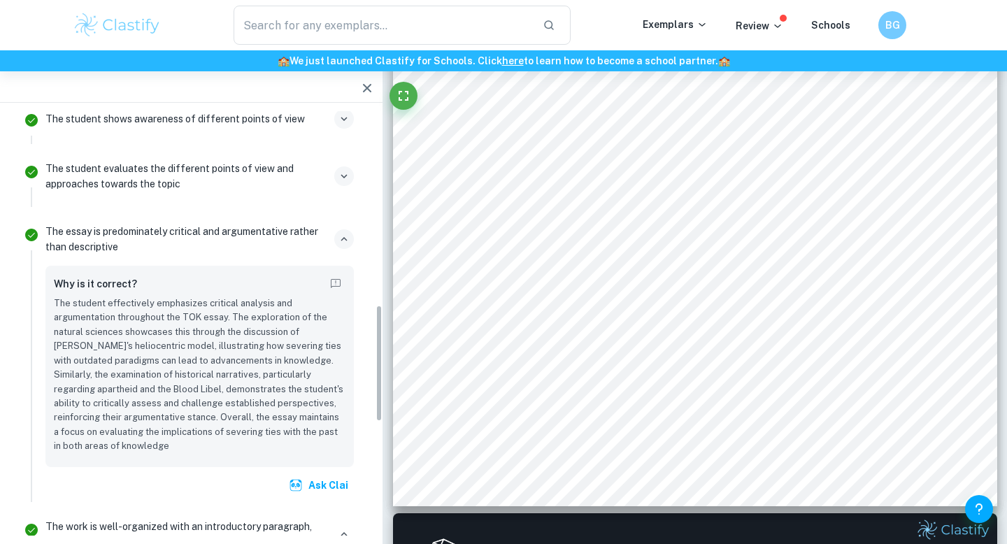
scroll to position [706, 0]
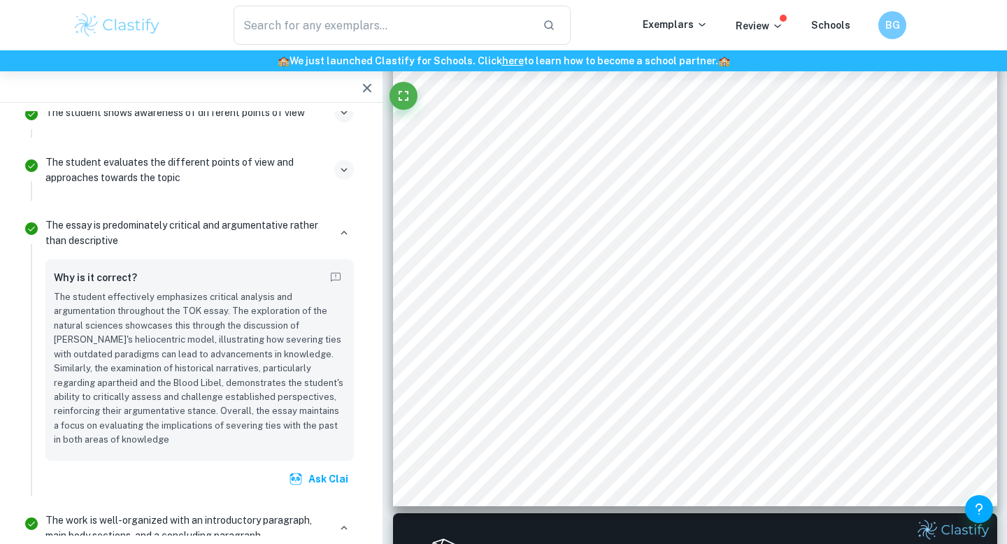
click at [358, 172] on div "The student evaluates the different points of view and approaches towards the t…" at bounding box center [200, 175] width 320 height 50
click at [349, 172] on icon "button" at bounding box center [344, 170] width 13 height 13
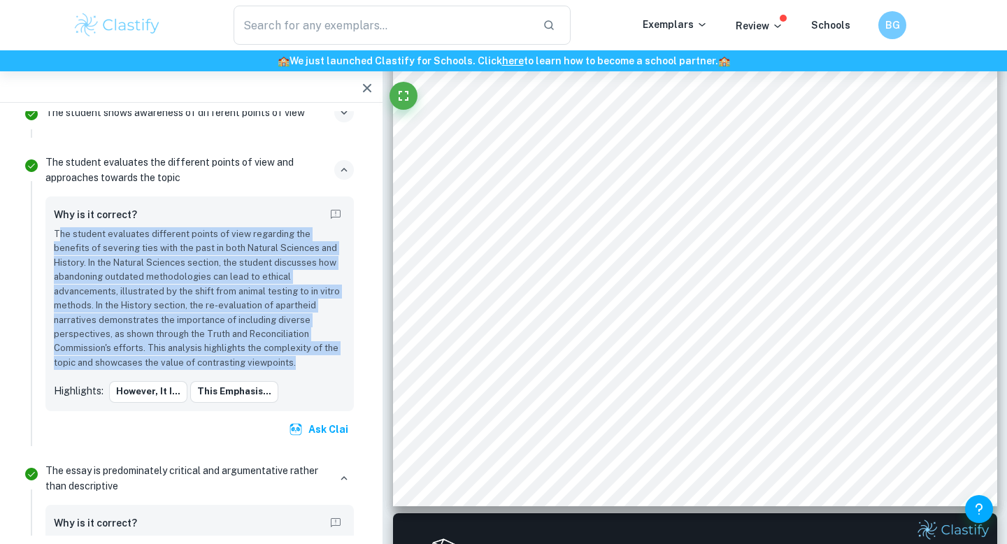
drag, startPoint x: 61, startPoint y: 231, endPoint x: 214, endPoint y: 364, distance: 202.7
click at [214, 364] on p "The student evaluates different points of view regarding the benefits of severi…" at bounding box center [200, 298] width 292 height 143
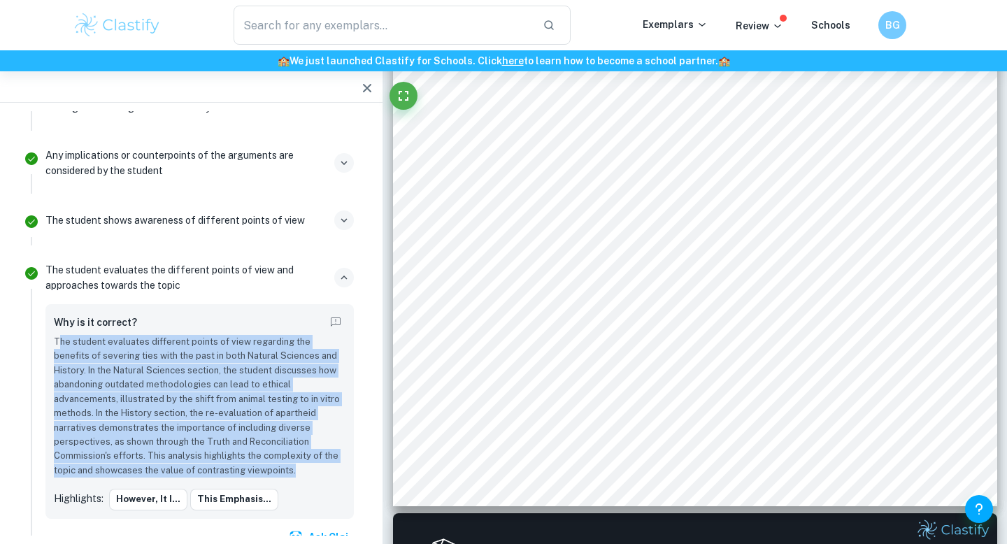
click at [343, 220] on icon "button" at bounding box center [344, 220] width 6 height 4
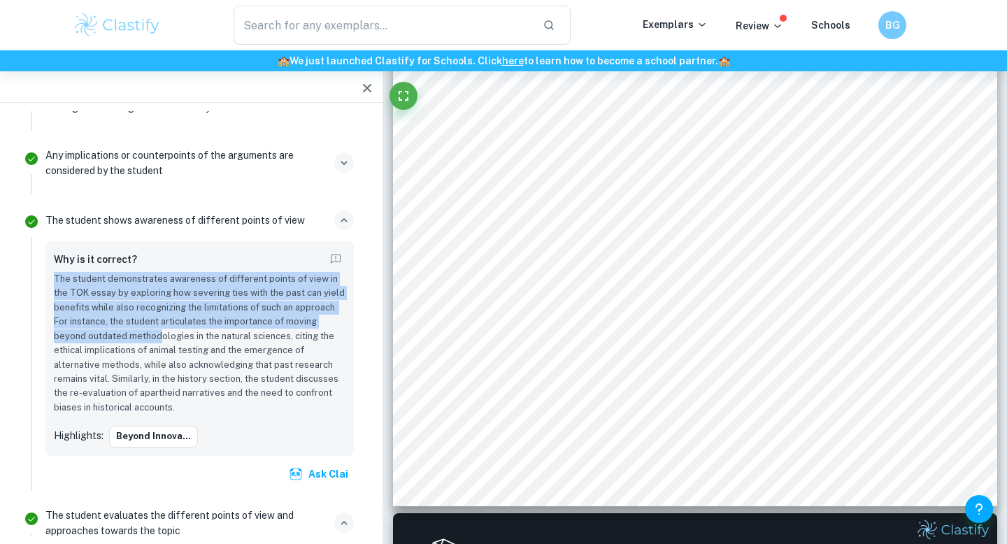
drag, startPoint x: 52, startPoint y: 275, endPoint x: 160, endPoint y: 336, distance: 123.9
click at [160, 336] on div "Why is it correct? The student demonstrates awareness of different points of vi…" at bounding box center [199, 348] width 308 height 215
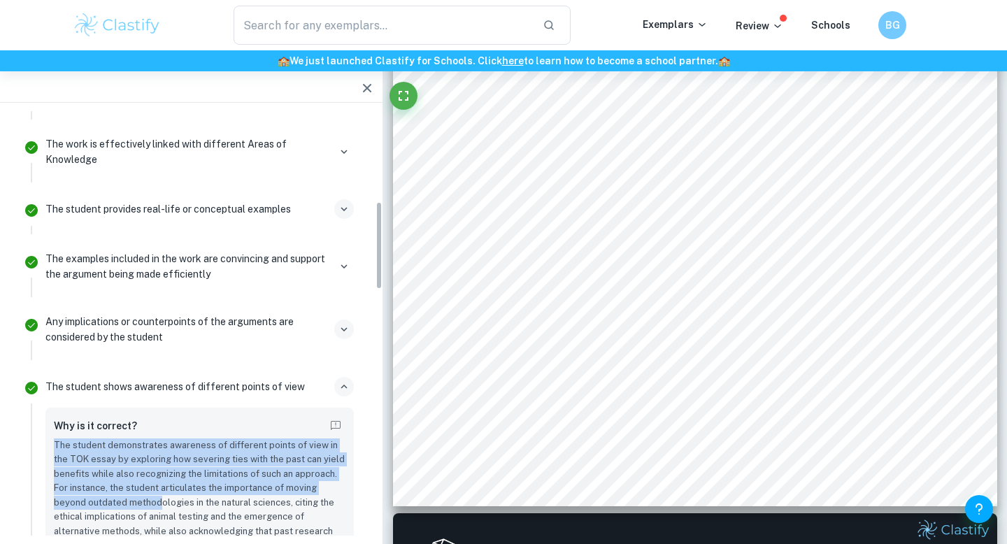
scroll to position [413, 0]
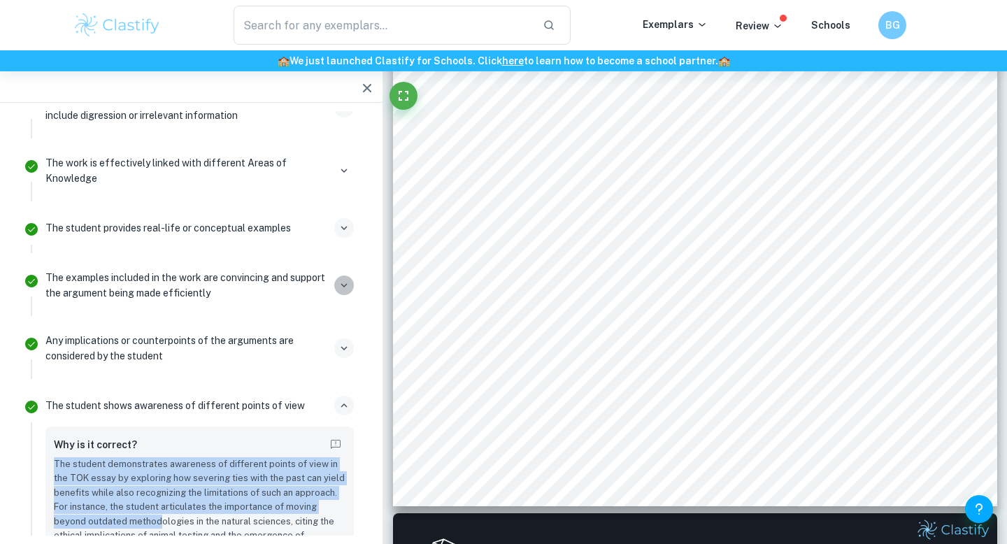
click at [342, 286] on icon "button" at bounding box center [344, 285] width 13 height 13
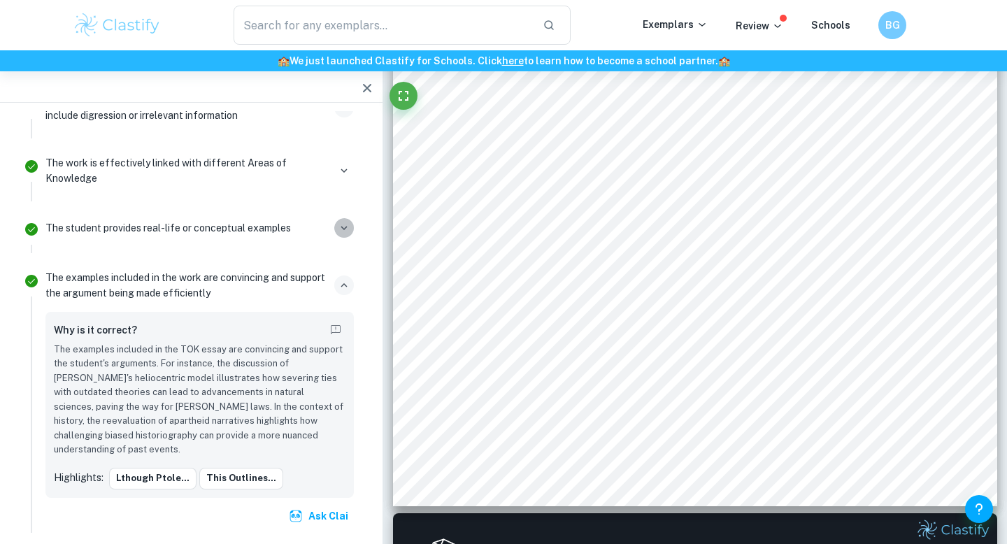
click at [345, 226] on icon "button" at bounding box center [344, 228] width 13 height 13
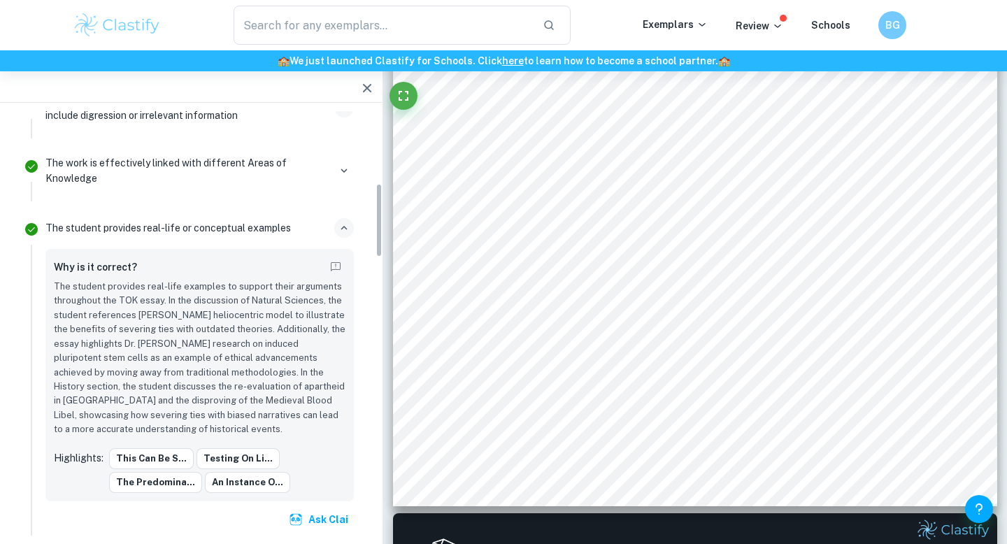
scroll to position [366, 0]
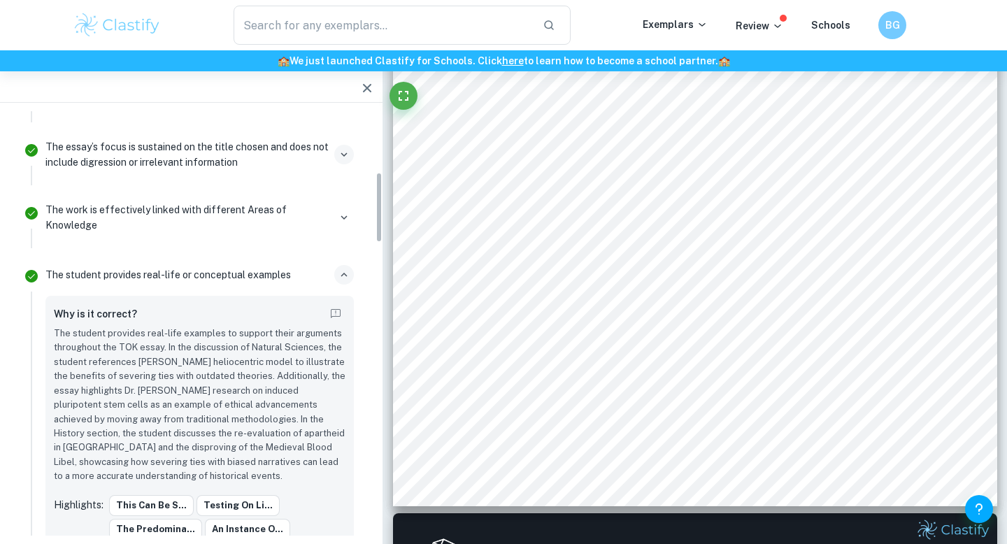
click at [345, 226] on button "button" at bounding box center [344, 218] width 20 height 20
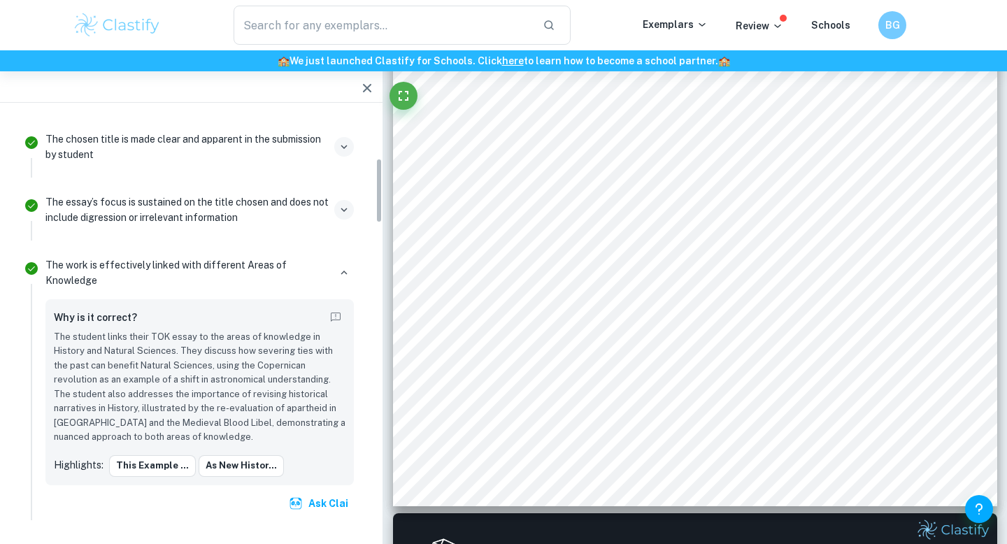
scroll to position [305, 0]
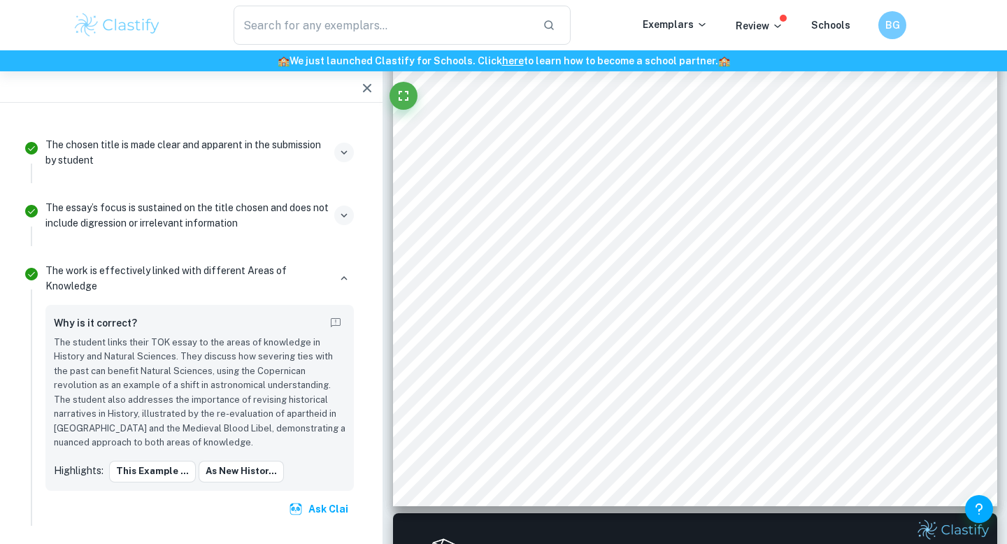
click at [350, 201] on div "The essay’s focus is sustained on the title chosen and does not include digress…" at bounding box center [199, 215] width 308 height 31
click at [345, 209] on icon "button" at bounding box center [344, 215] width 13 height 13
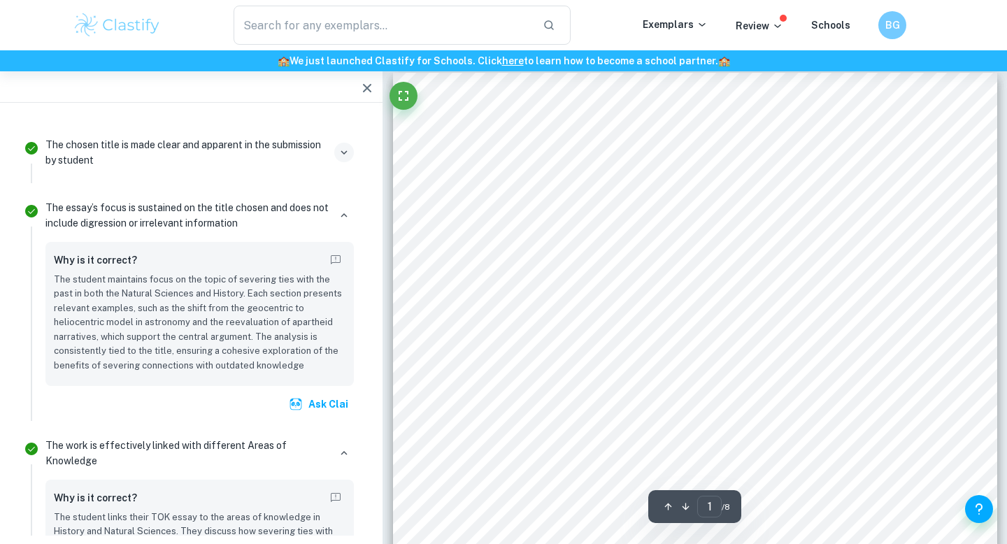
scroll to position [17, 0]
